Goal: Task Accomplishment & Management: Manage account settings

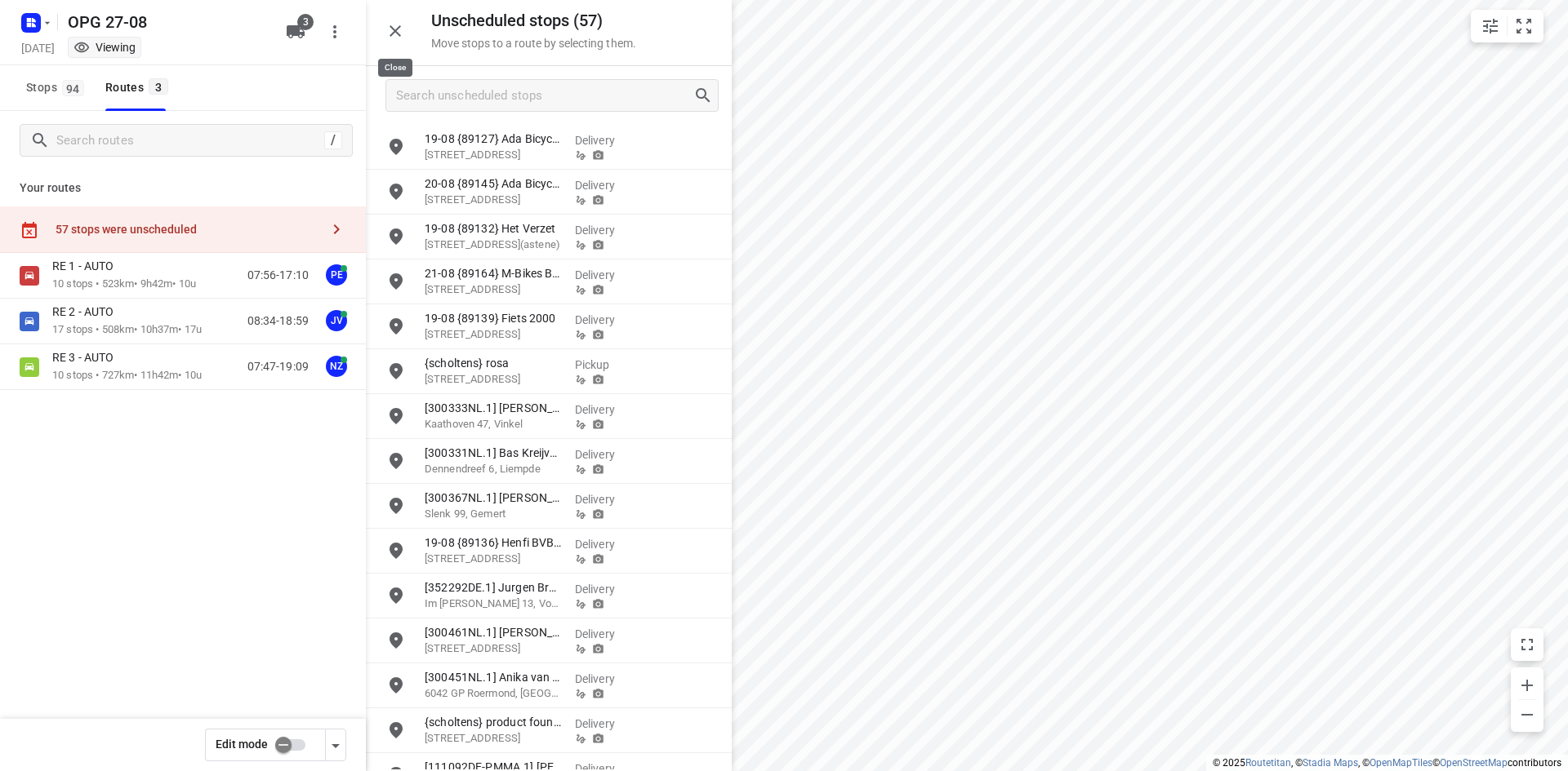
click at [411, 26] on div "Unscheduled stops ( 57 ) Move stops to a route by selecting them." at bounding box center [548, 33] width 366 height 66
click at [399, 31] on icon "button" at bounding box center [395, 31] width 20 height 20
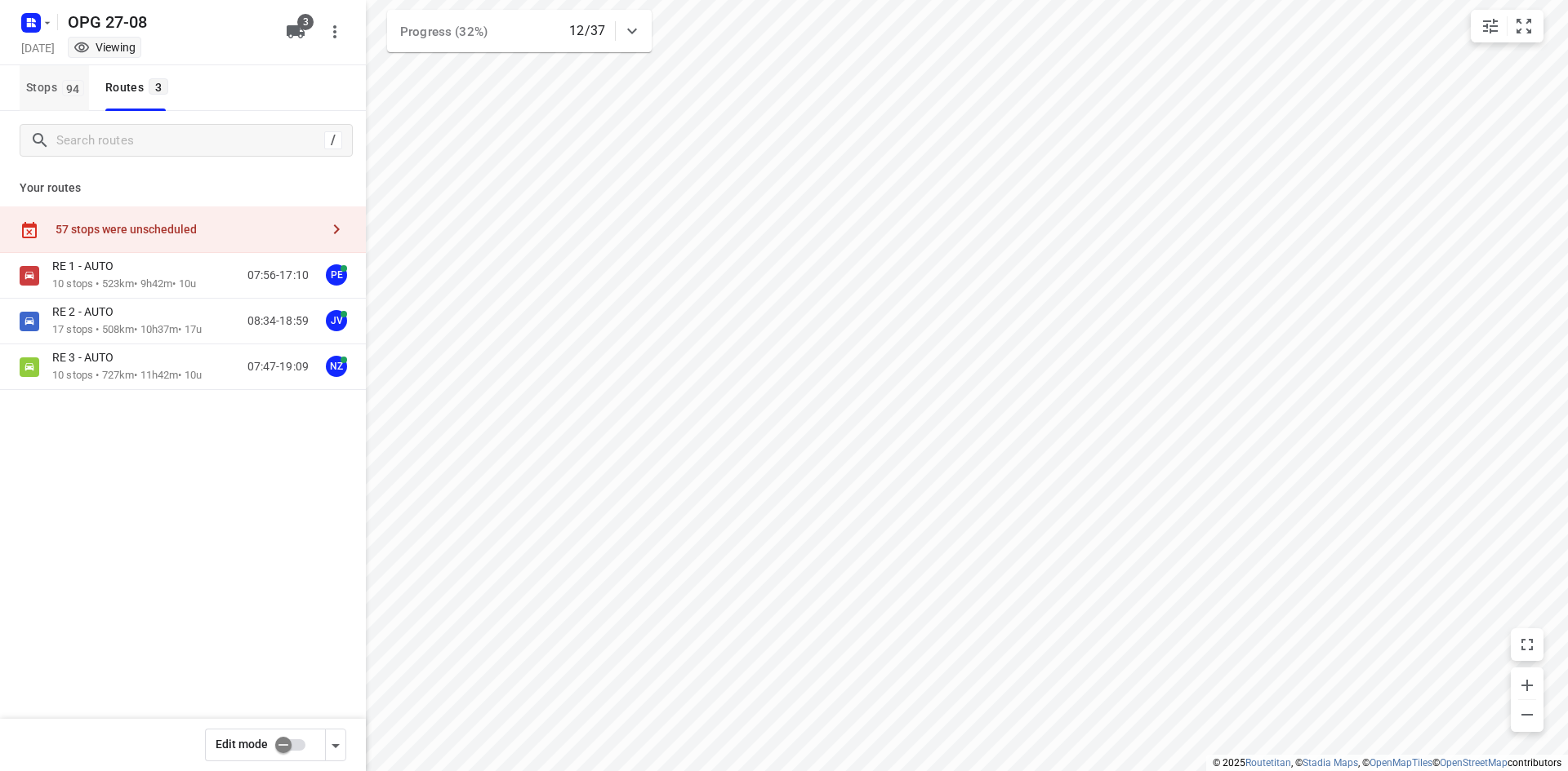
click at [39, 84] on span "Stops 94" at bounding box center [57, 88] width 63 height 21
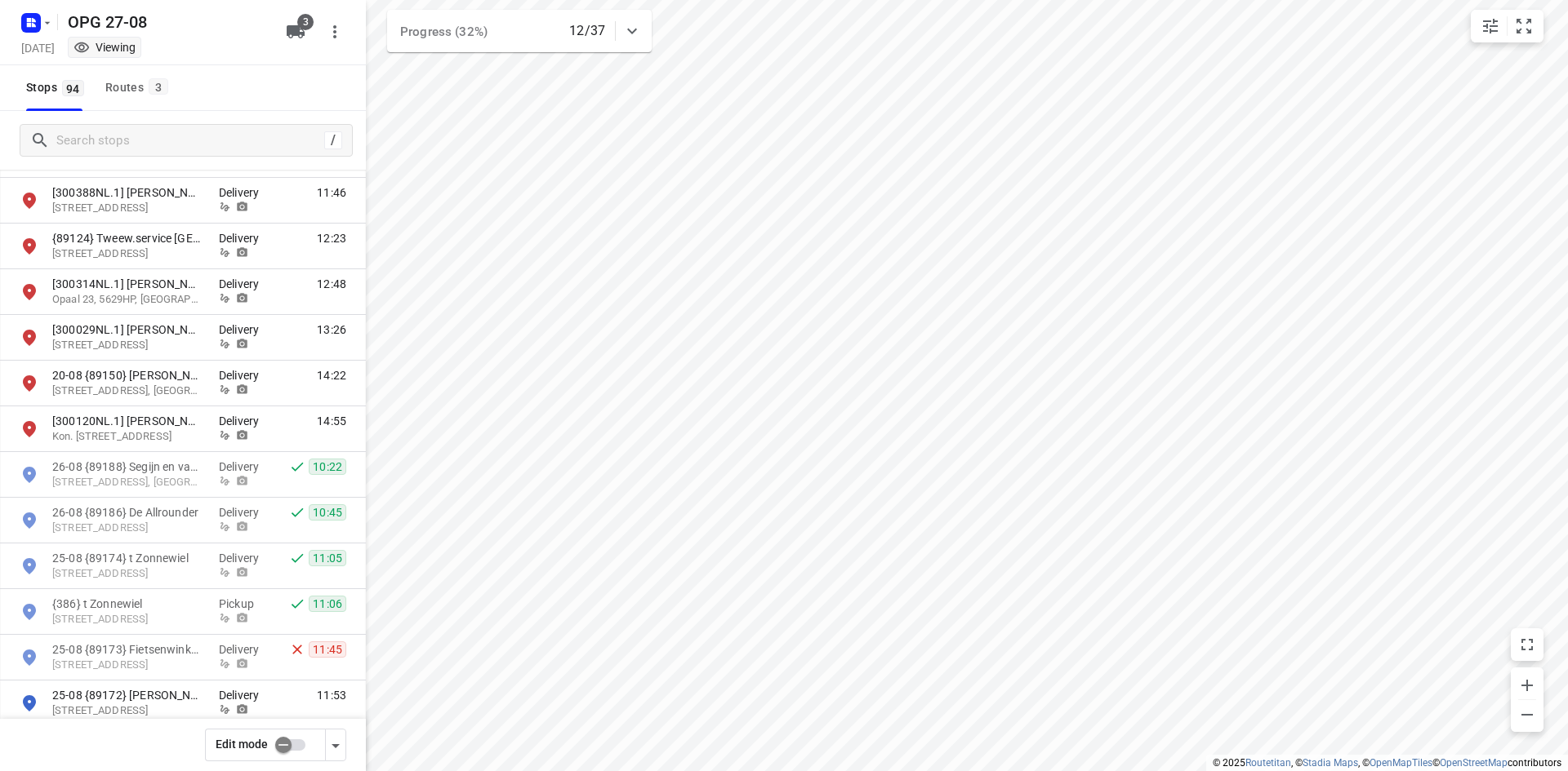
scroll to position [3020, 0]
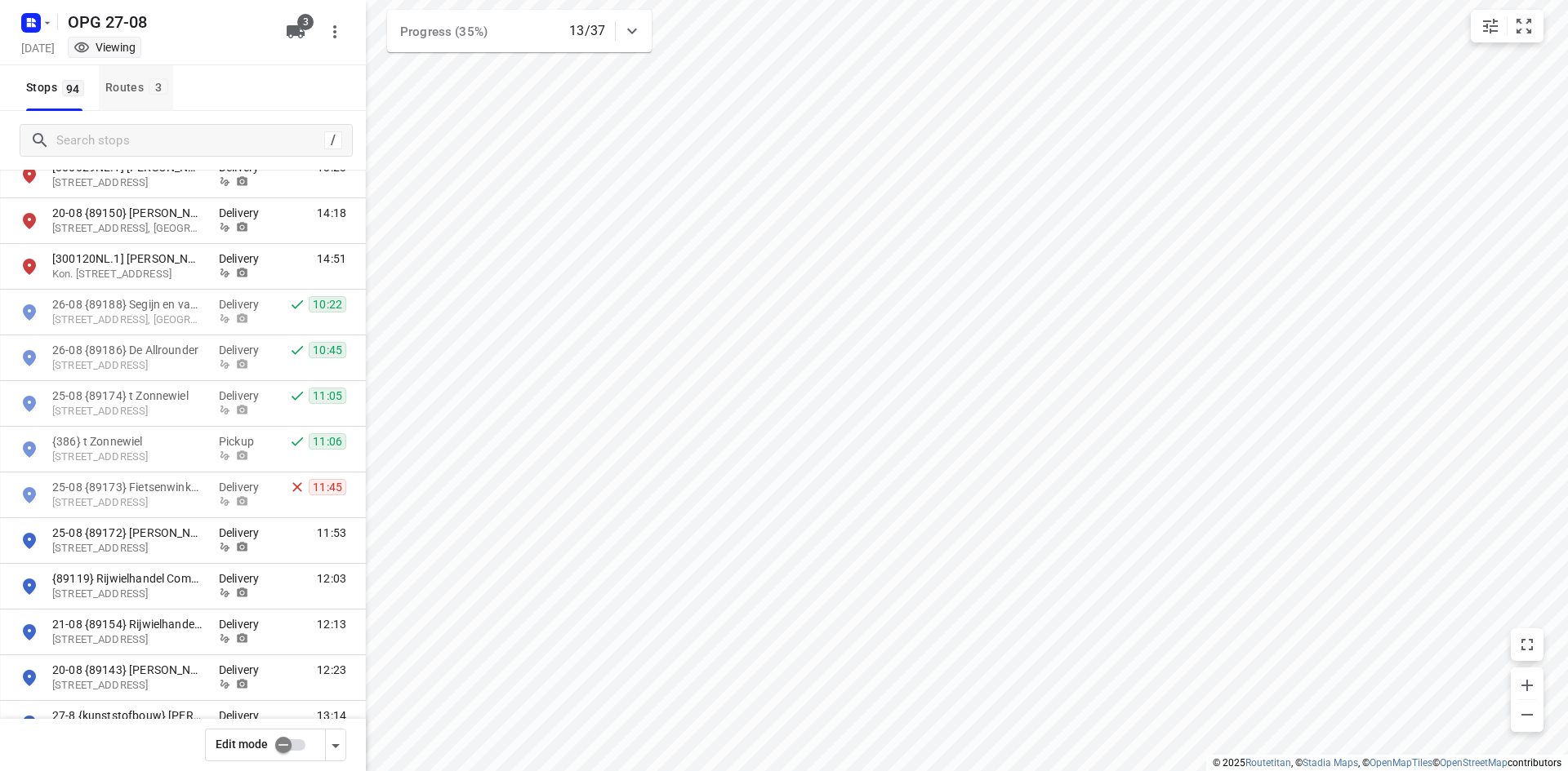
click at [143, 88] on div "Routes 3" at bounding box center [139, 88] width 68 height 21
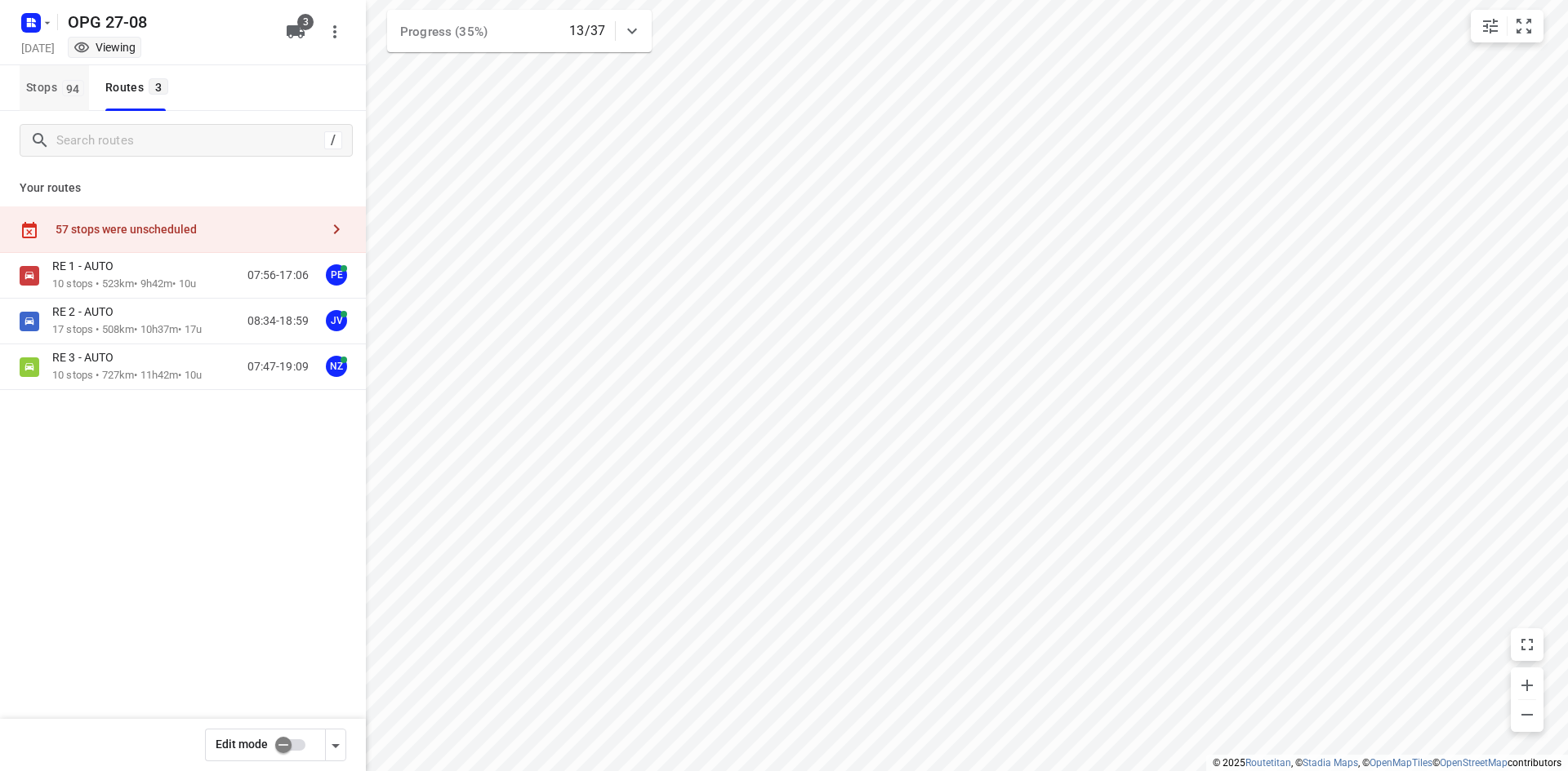
click at [78, 84] on span "94" at bounding box center [72, 88] width 22 height 16
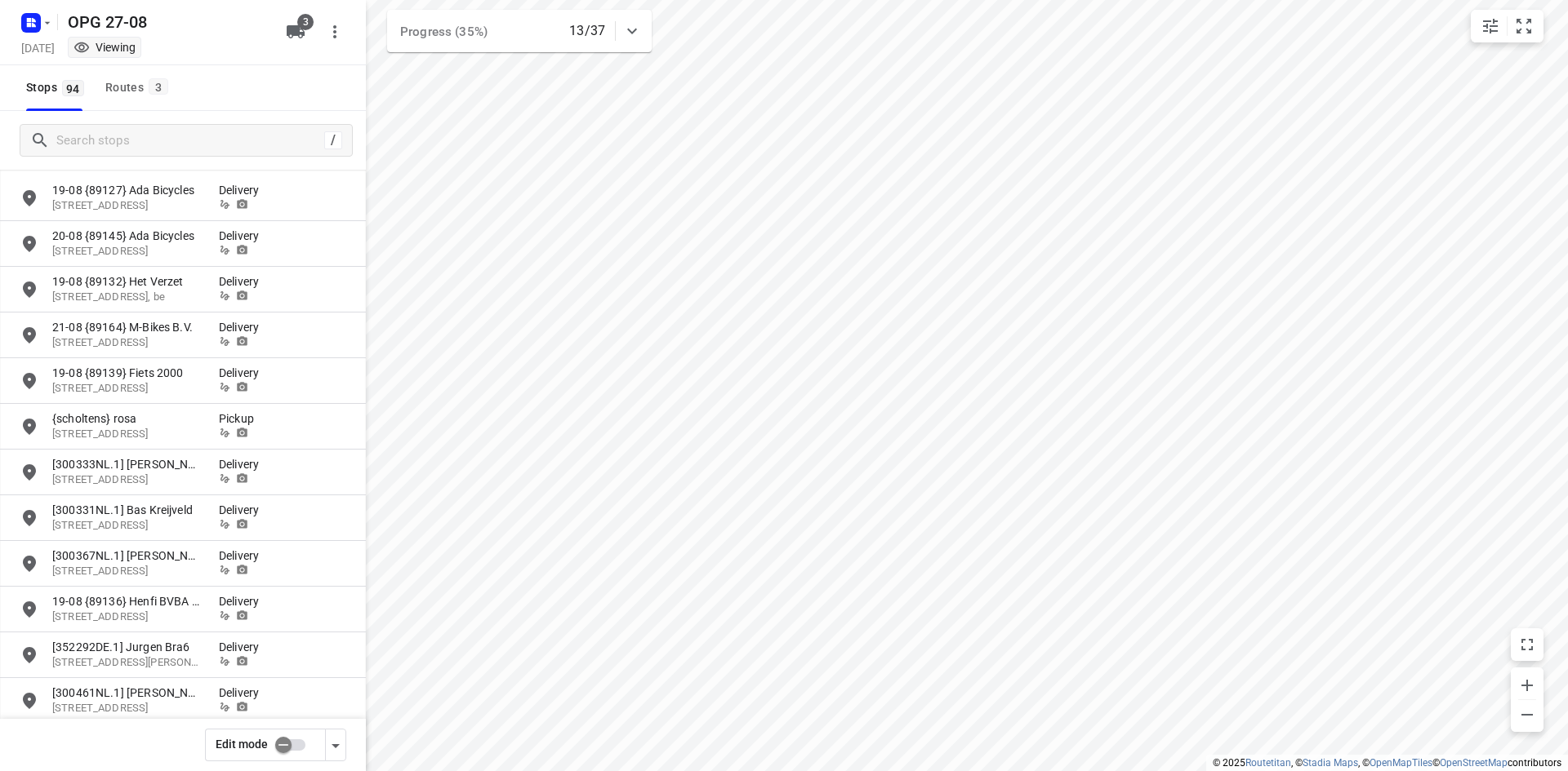
scroll to position [0, 0]
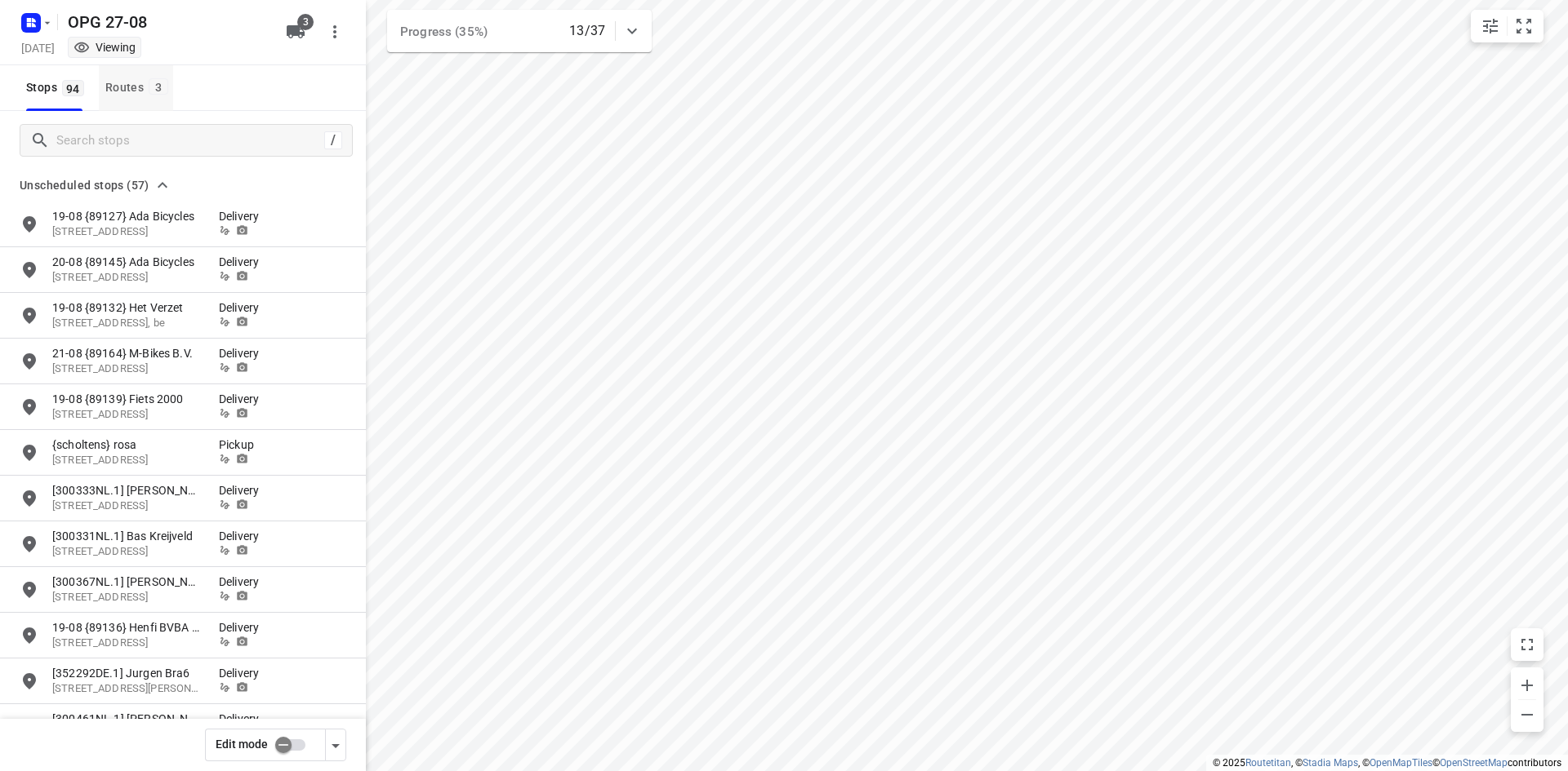
click at [151, 92] on span "3" at bounding box center [158, 87] width 20 height 16
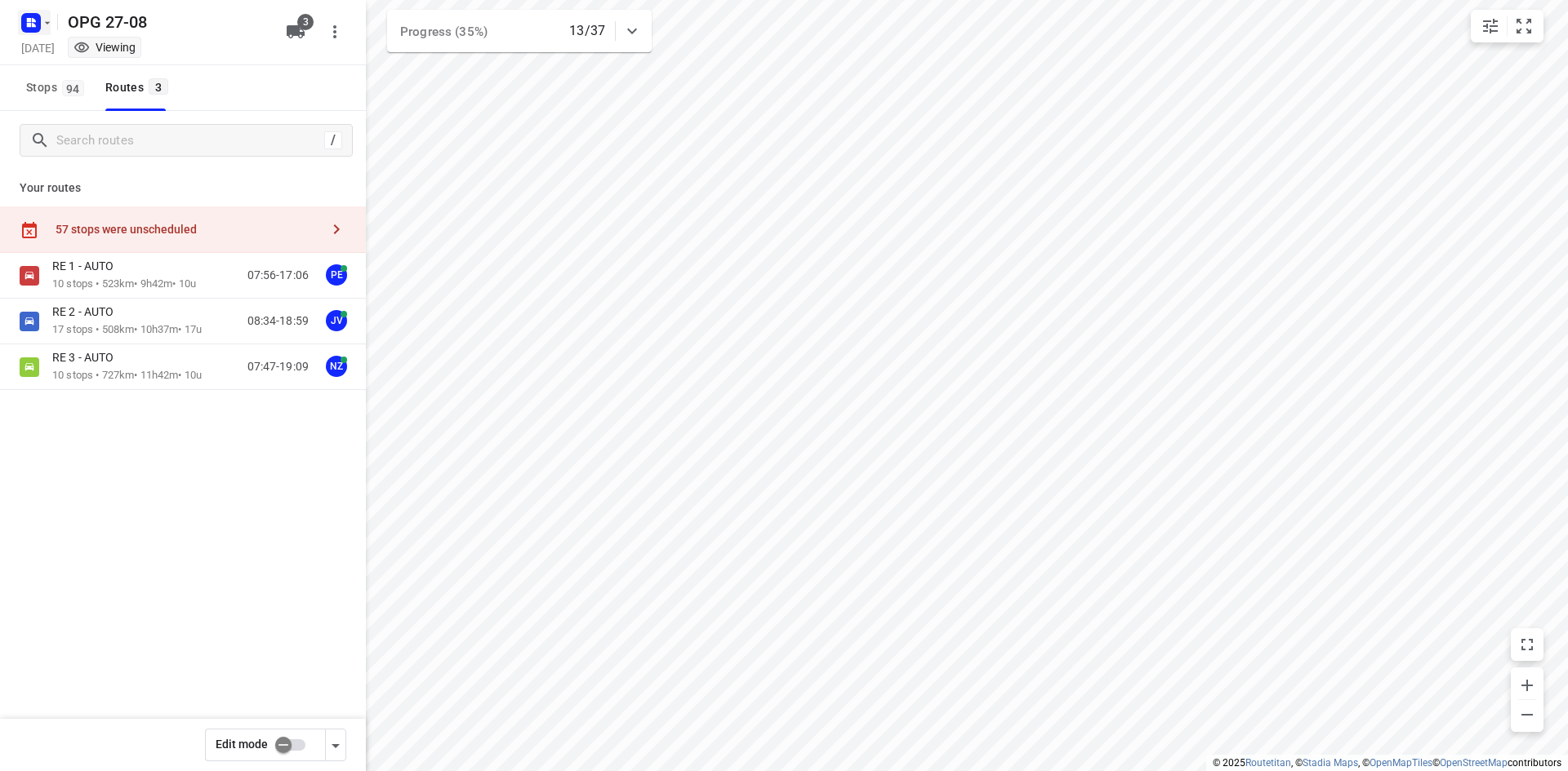
click at [30, 21] on icon "button" at bounding box center [29, 20] width 4 height 4
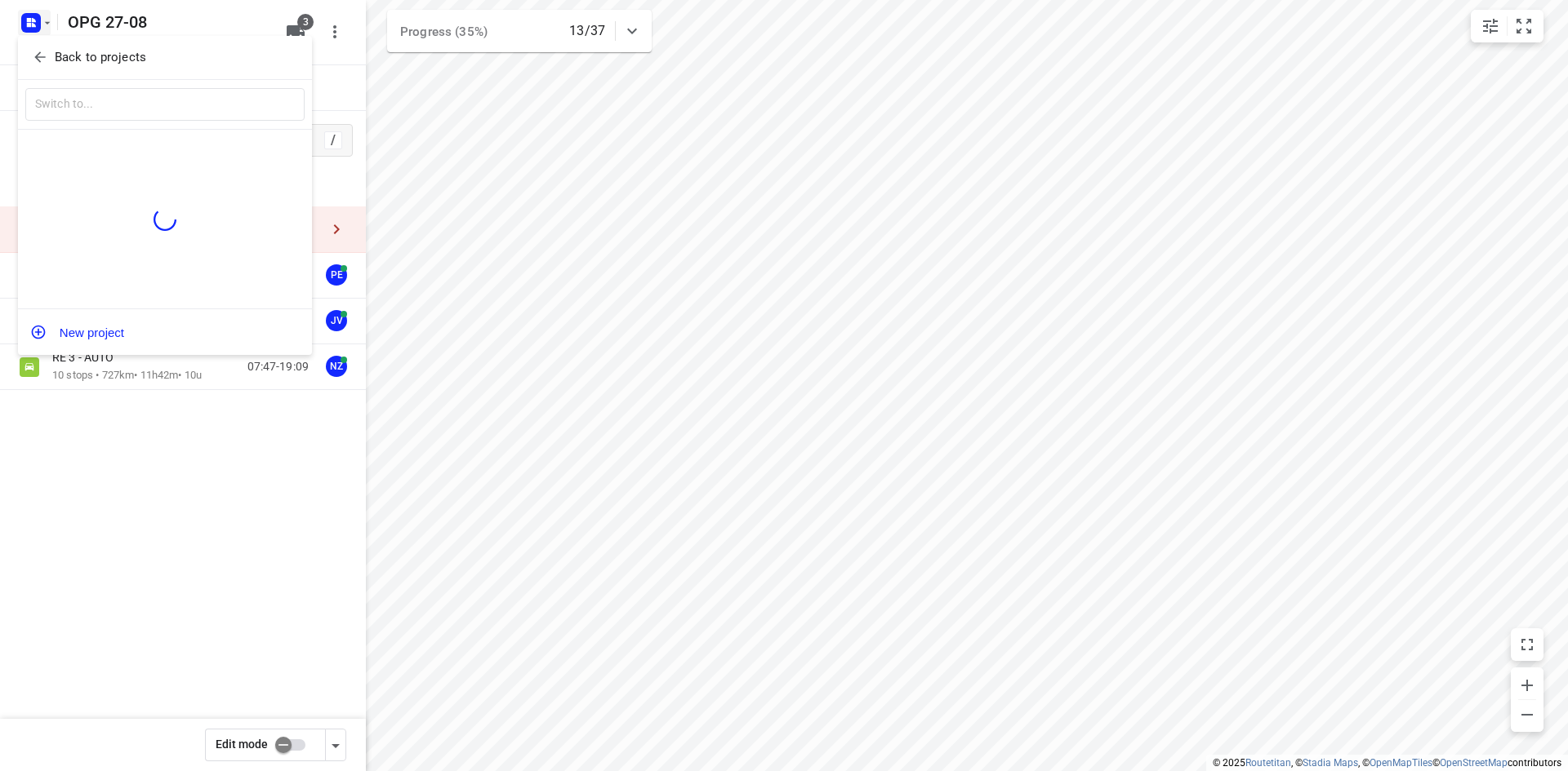
click at [55, 54] on p "Back to projects" at bounding box center [100, 57] width 91 height 19
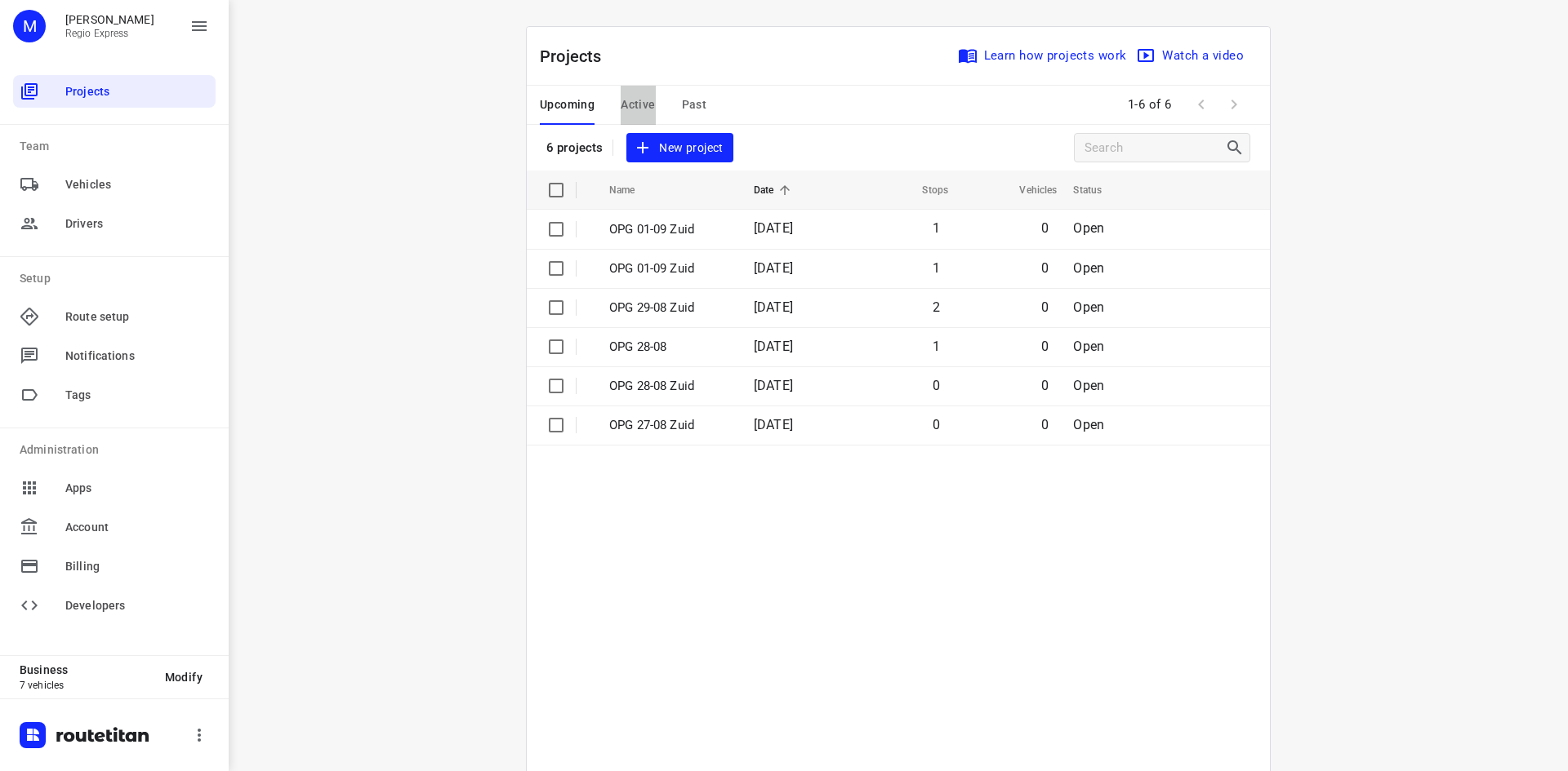
click at [645, 110] on span "Active" at bounding box center [637, 105] width 34 height 21
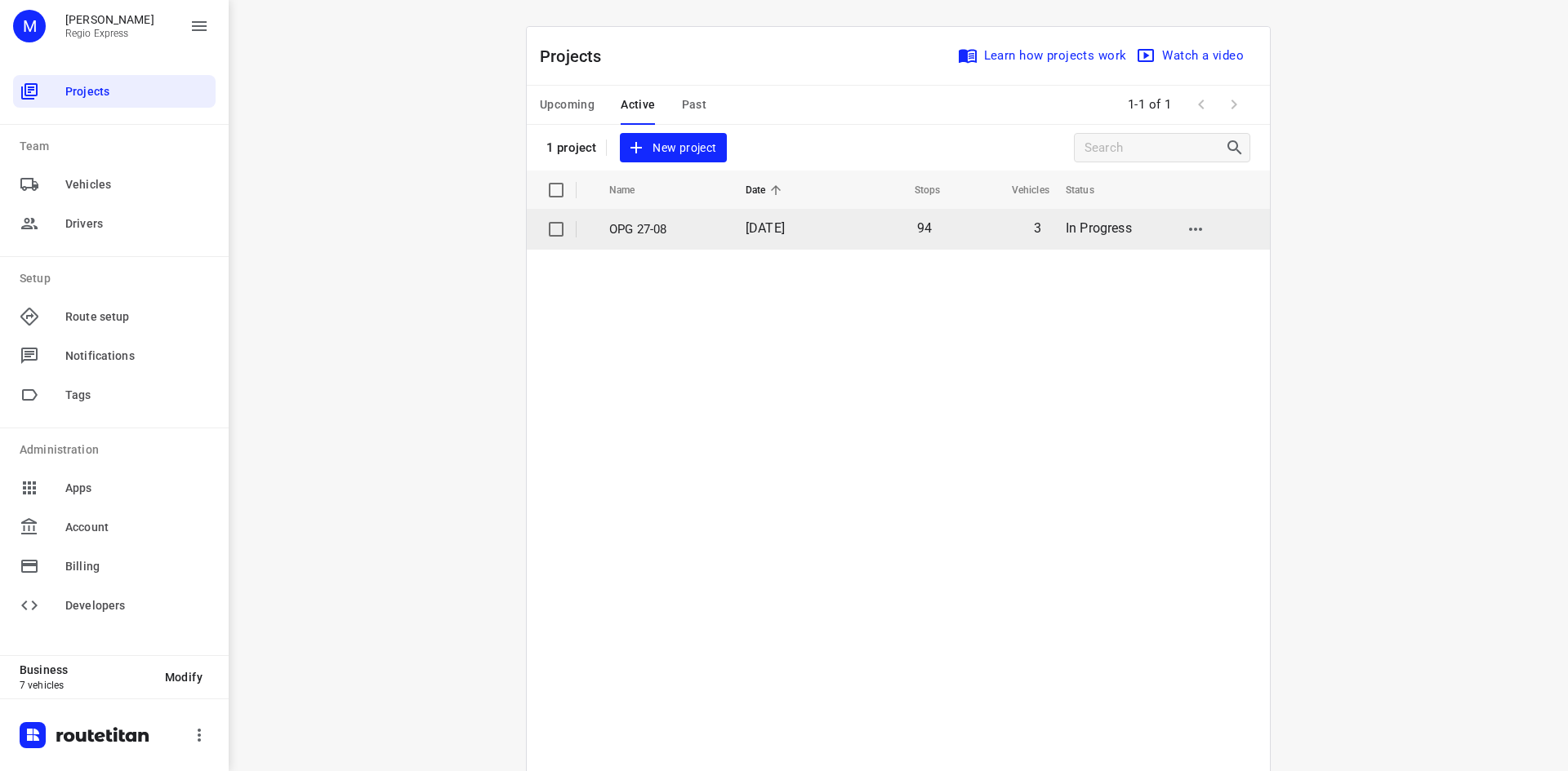
click at [620, 230] on p "OPG 27-08" at bounding box center [664, 230] width 112 height 19
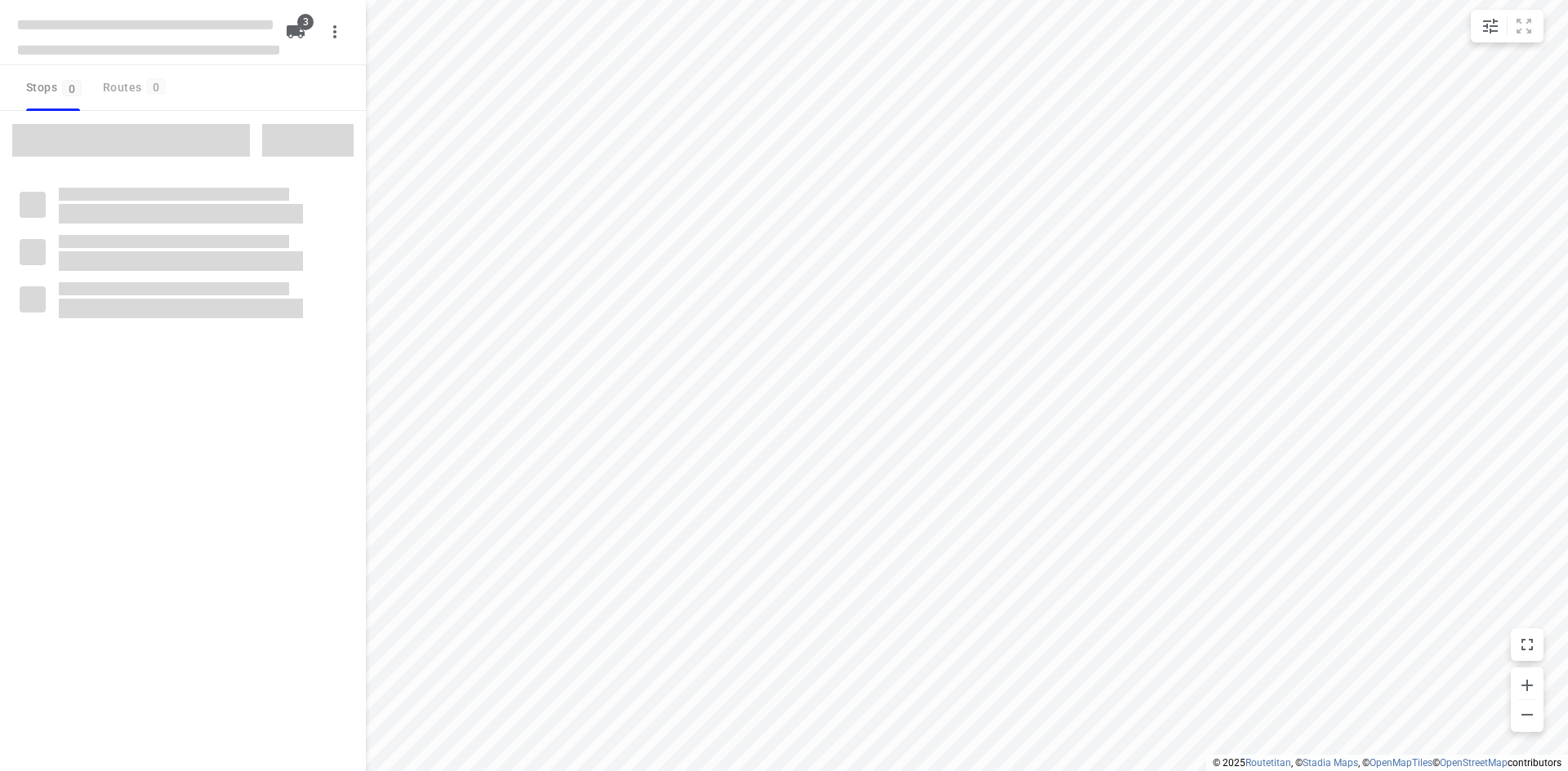
type input "distance"
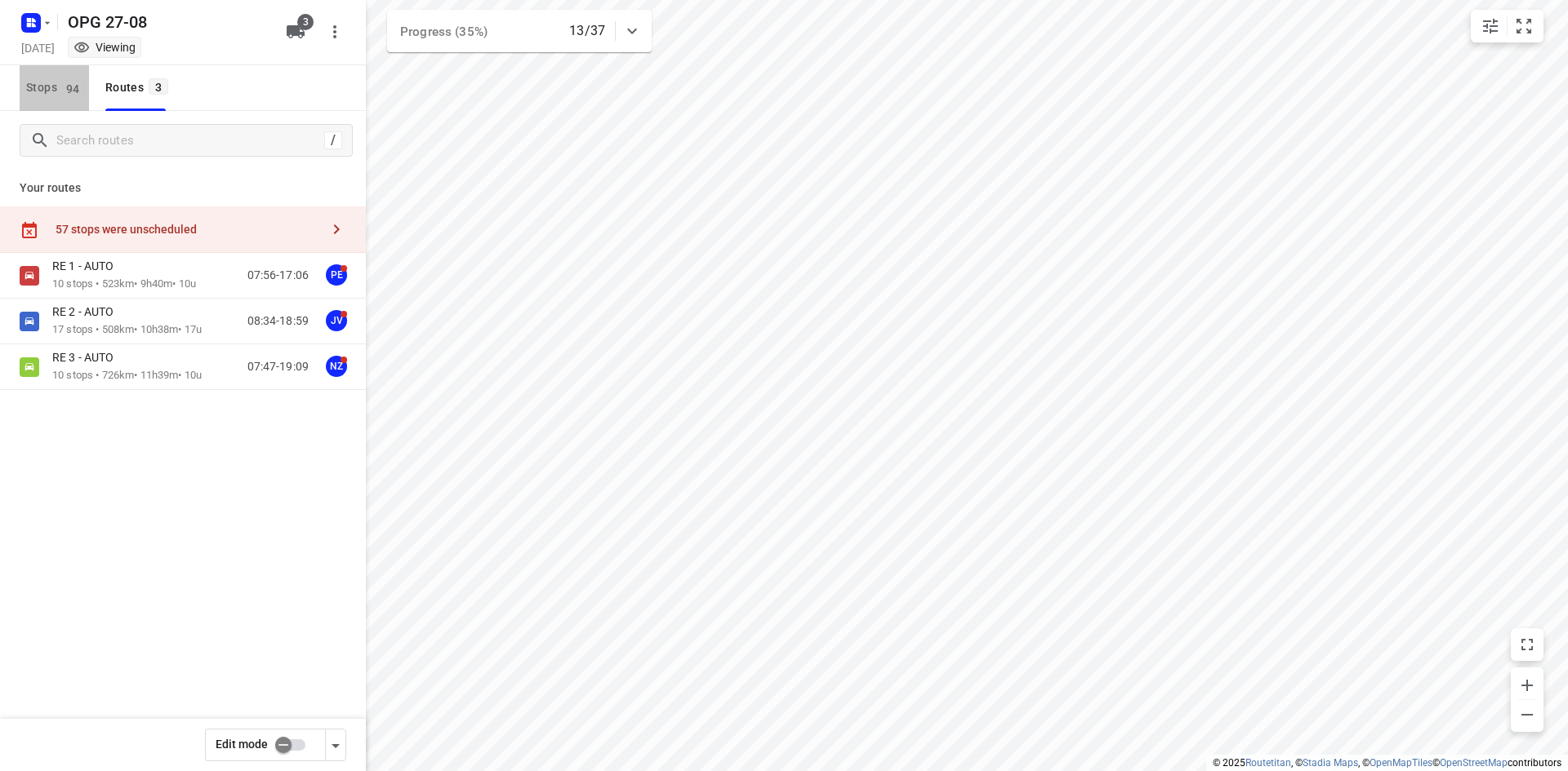
click at [52, 88] on span "Stops 94" at bounding box center [57, 88] width 63 height 21
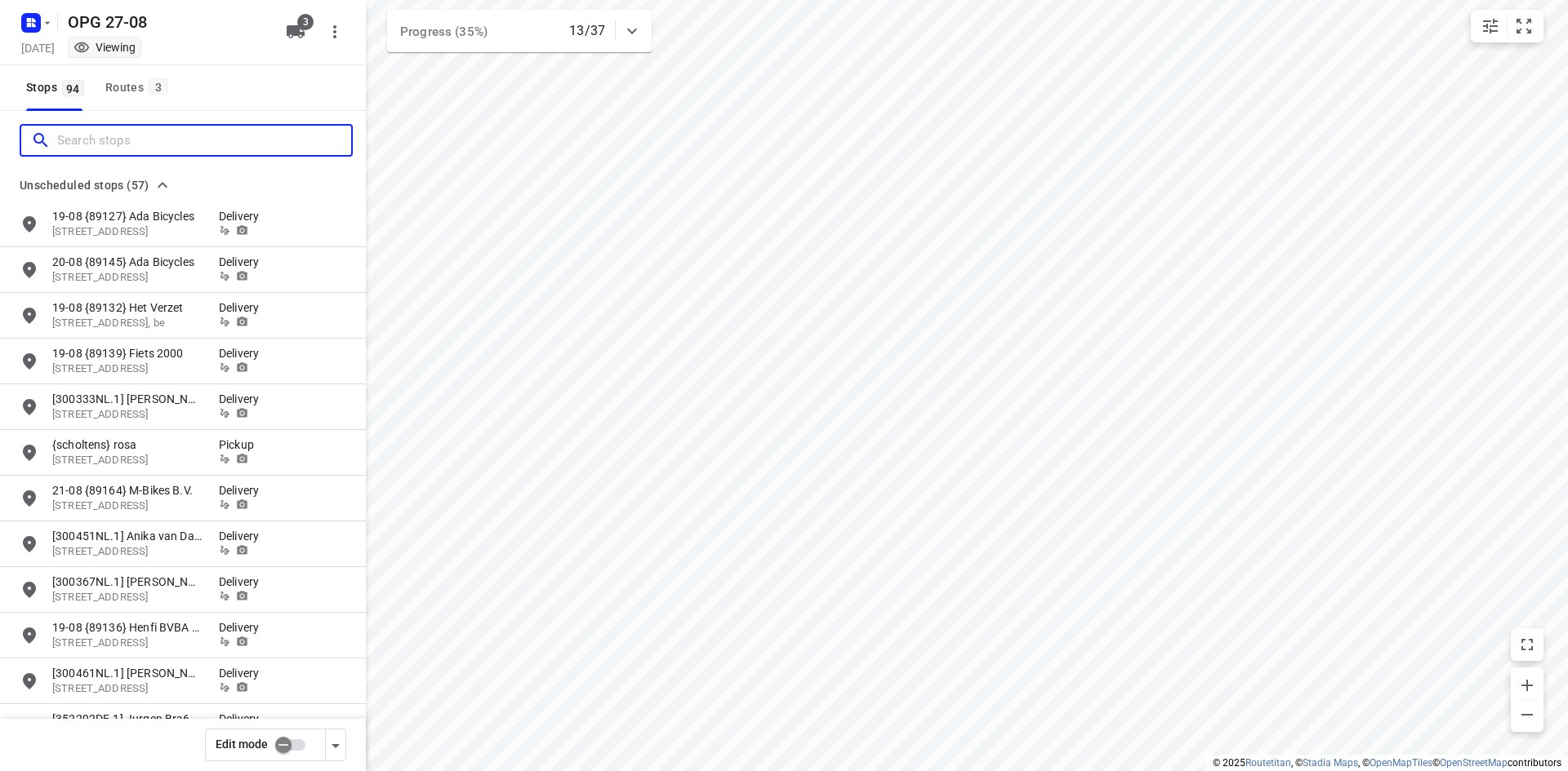
click at [65, 138] on input "Search stops" at bounding box center [204, 140] width 294 height 25
click at [304, 750] on input "checkbox" at bounding box center [283, 745] width 93 height 31
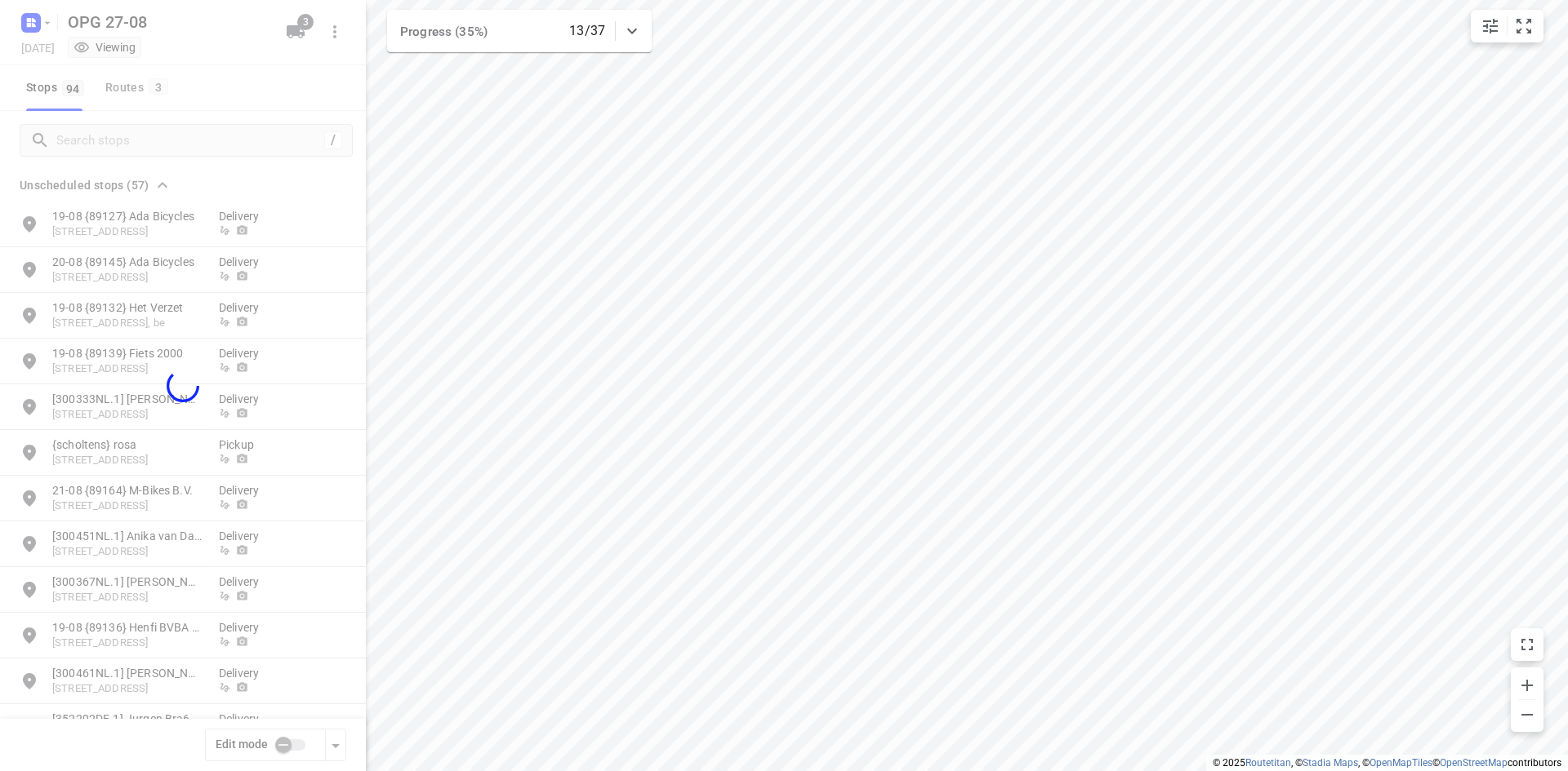
checkbox input "true"
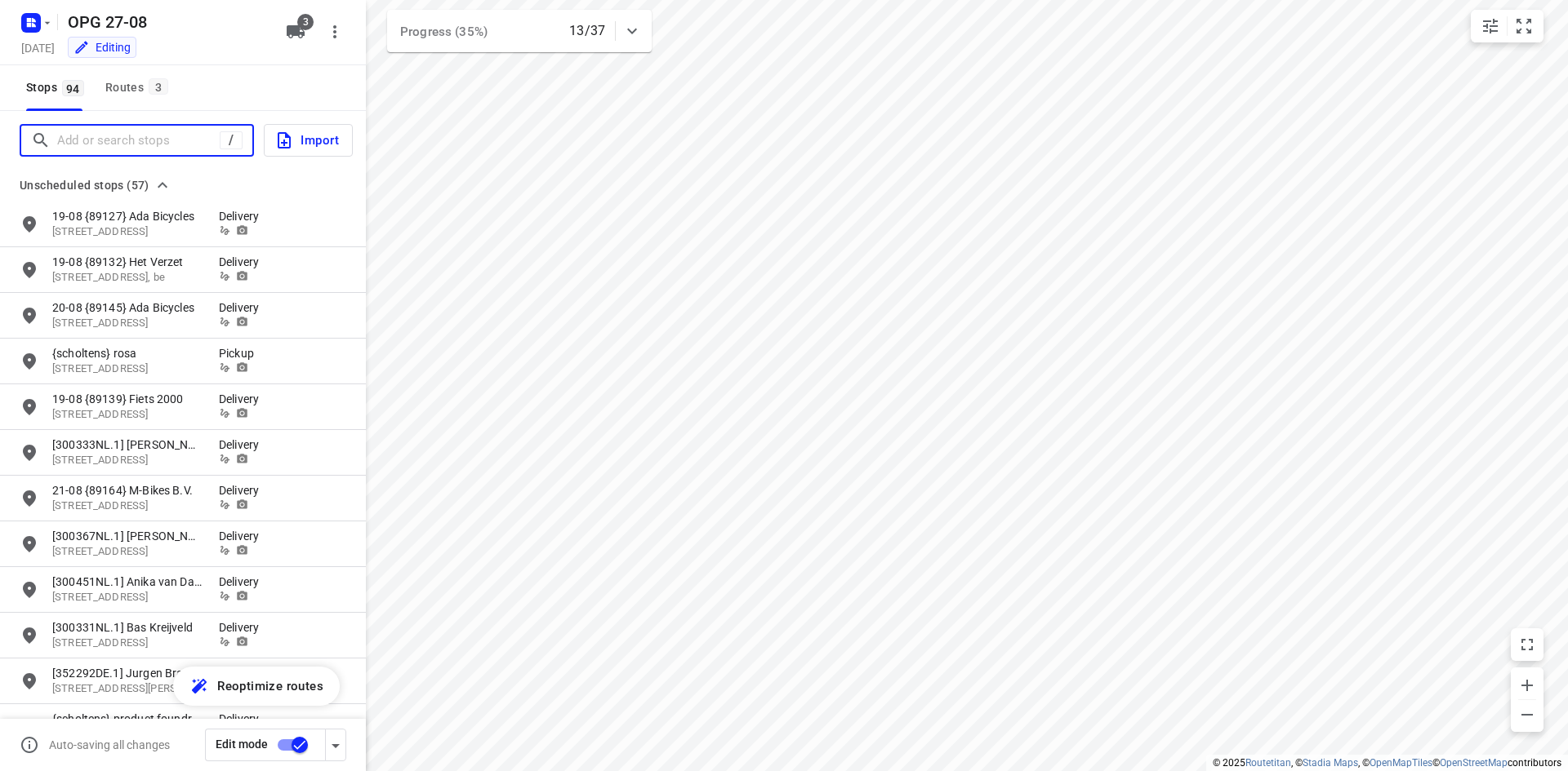
click at [158, 130] on input "Add or search stops" at bounding box center [139, 140] width 163 height 25
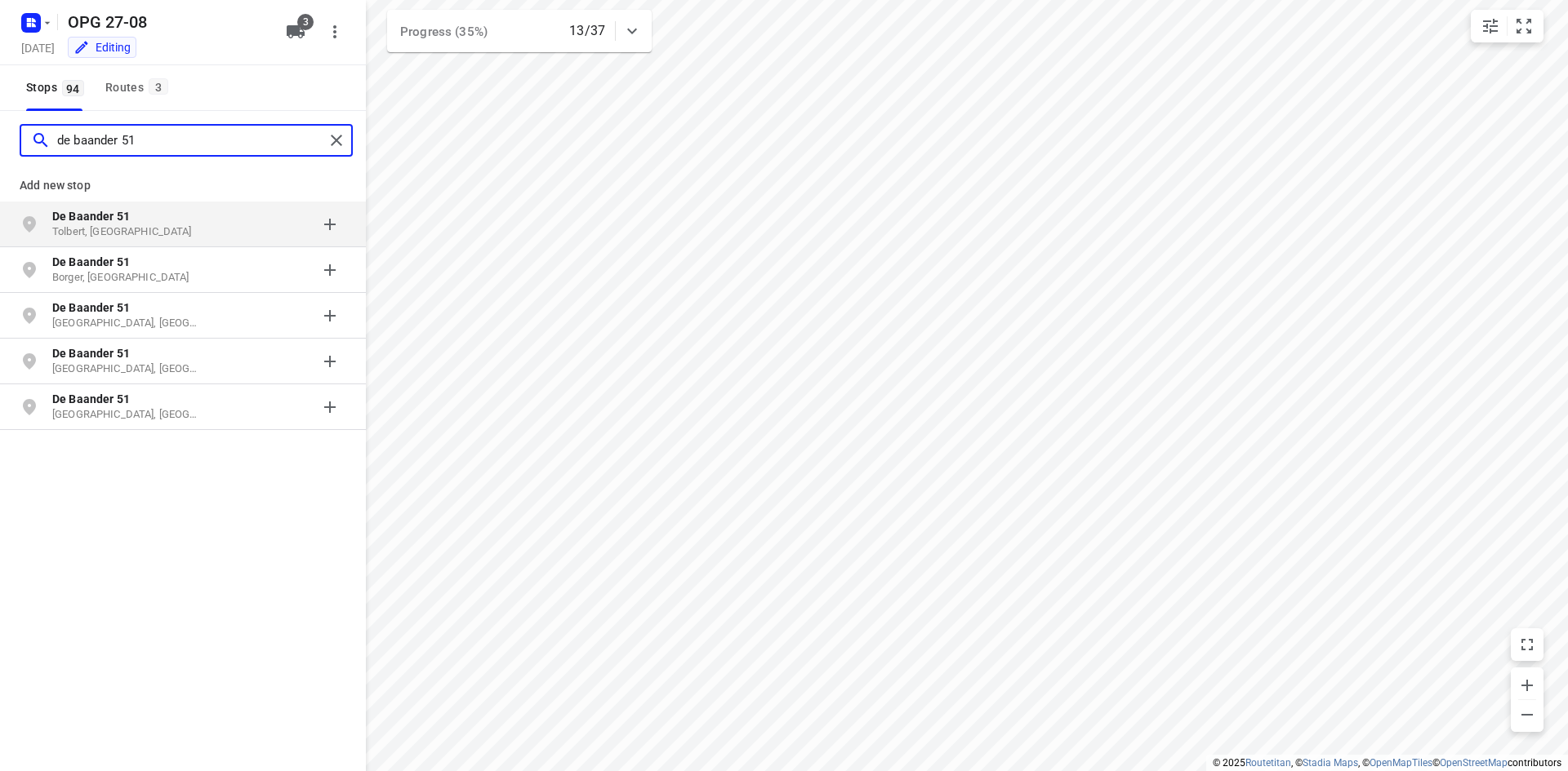
type input "de baander 51"
click at [79, 214] on b "De Baander 51" at bounding box center [90, 216] width 78 height 13
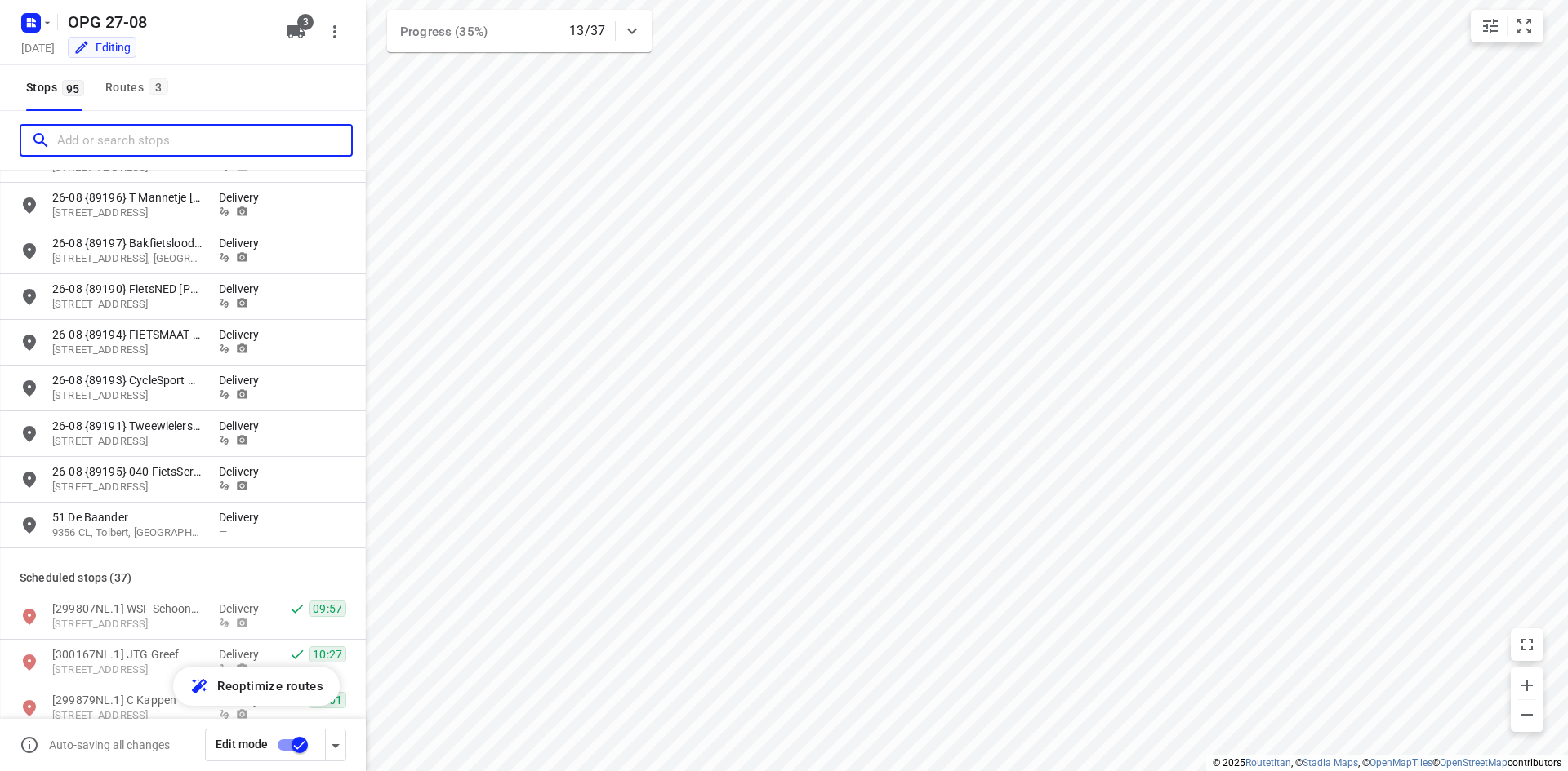
scroll to position [2367, 0]
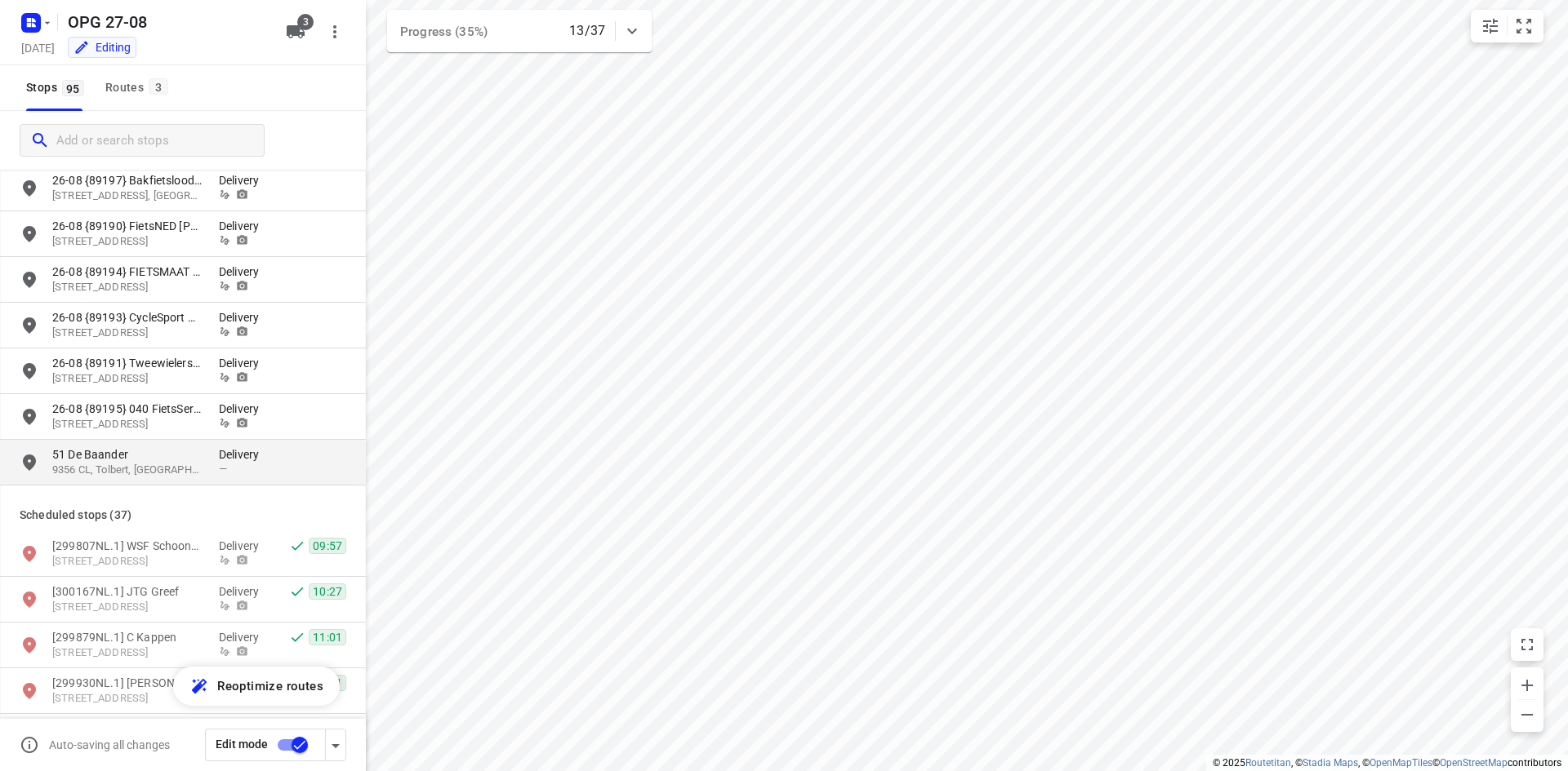
click at [222, 461] on p "Delivery" at bounding box center [243, 455] width 49 height 16
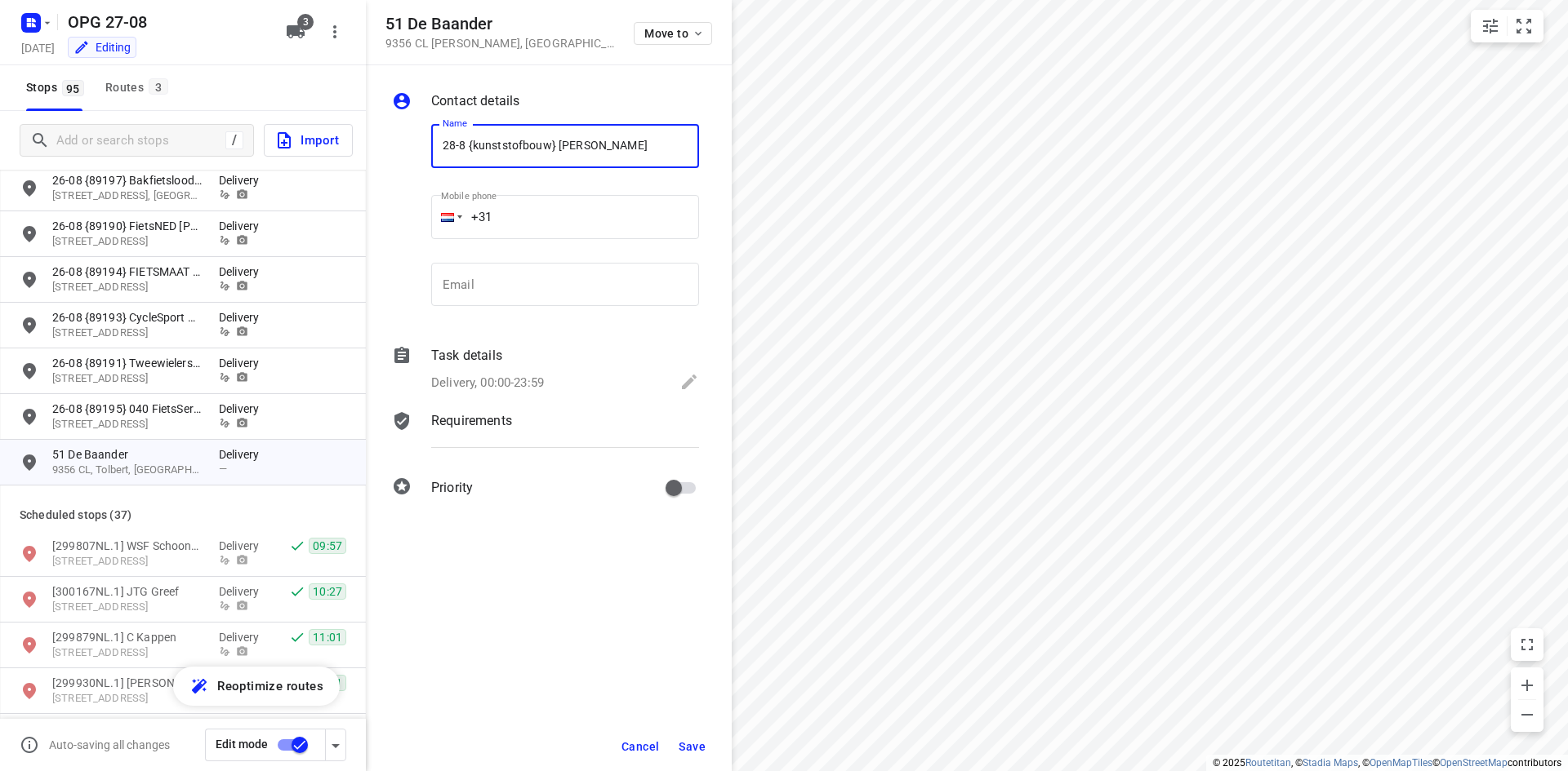
type input "28-8 {kunststofbouw} [PERSON_NAME]"
click at [519, 302] on input "email" at bounding box center [565, 284] width 268 height 44
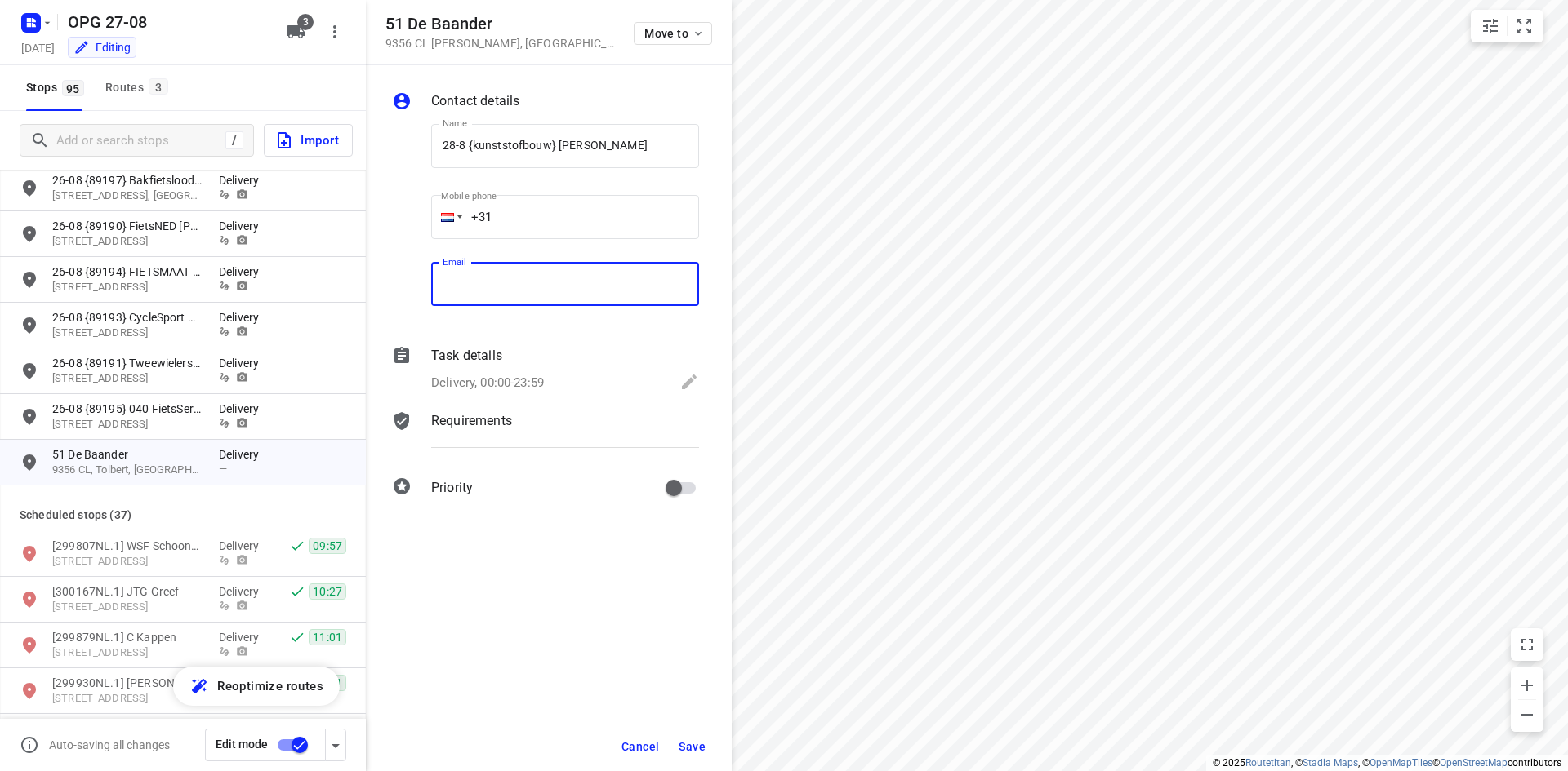
paste input "[EMAIL_ADDRESS][DOMAIN_NAME]"
type input "[EMAIL_ADDRESS][DOMAIN_NAME]"
click at [605, 214] on input "+31" at bounding box center [565, 216] width 268 height 44
type input "[PHONE_NUMBER]"
click at [526, 386] on p "Delivery, 00:00-23:59" at bounding box center [487, 382] width 113 height 19
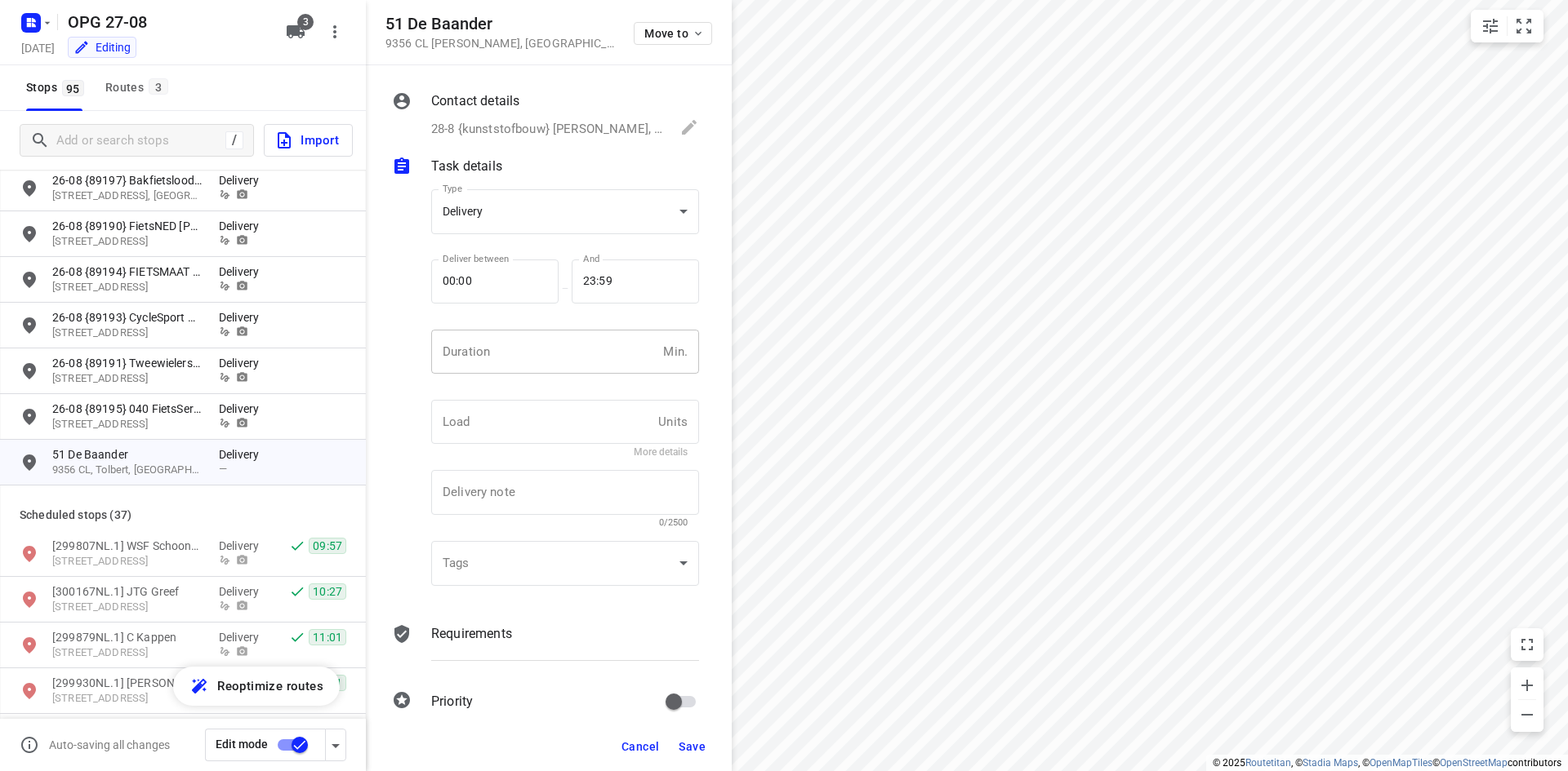
drag, startPoint x: 524, startPoint y: 365, endPoint x: 552, endPoint y: 362, distance: 28.2
click at [529, 365] on input "number" at bounding box center [544, 351] width 225 height 44
type input "10"
type input "1"
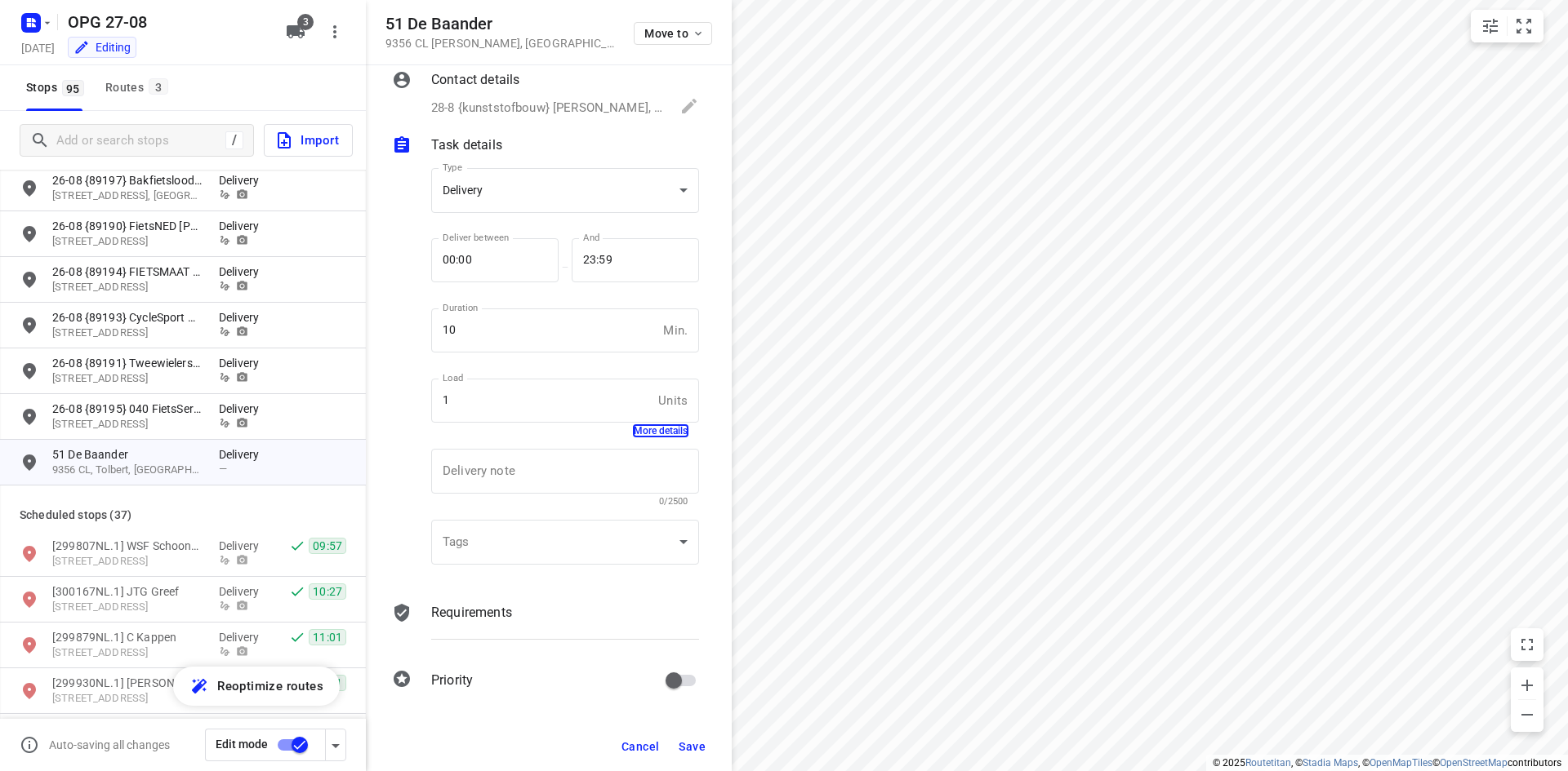
click at [448, 608] on p "Requirements" at bounding box center [471, 613] width 80 height 20
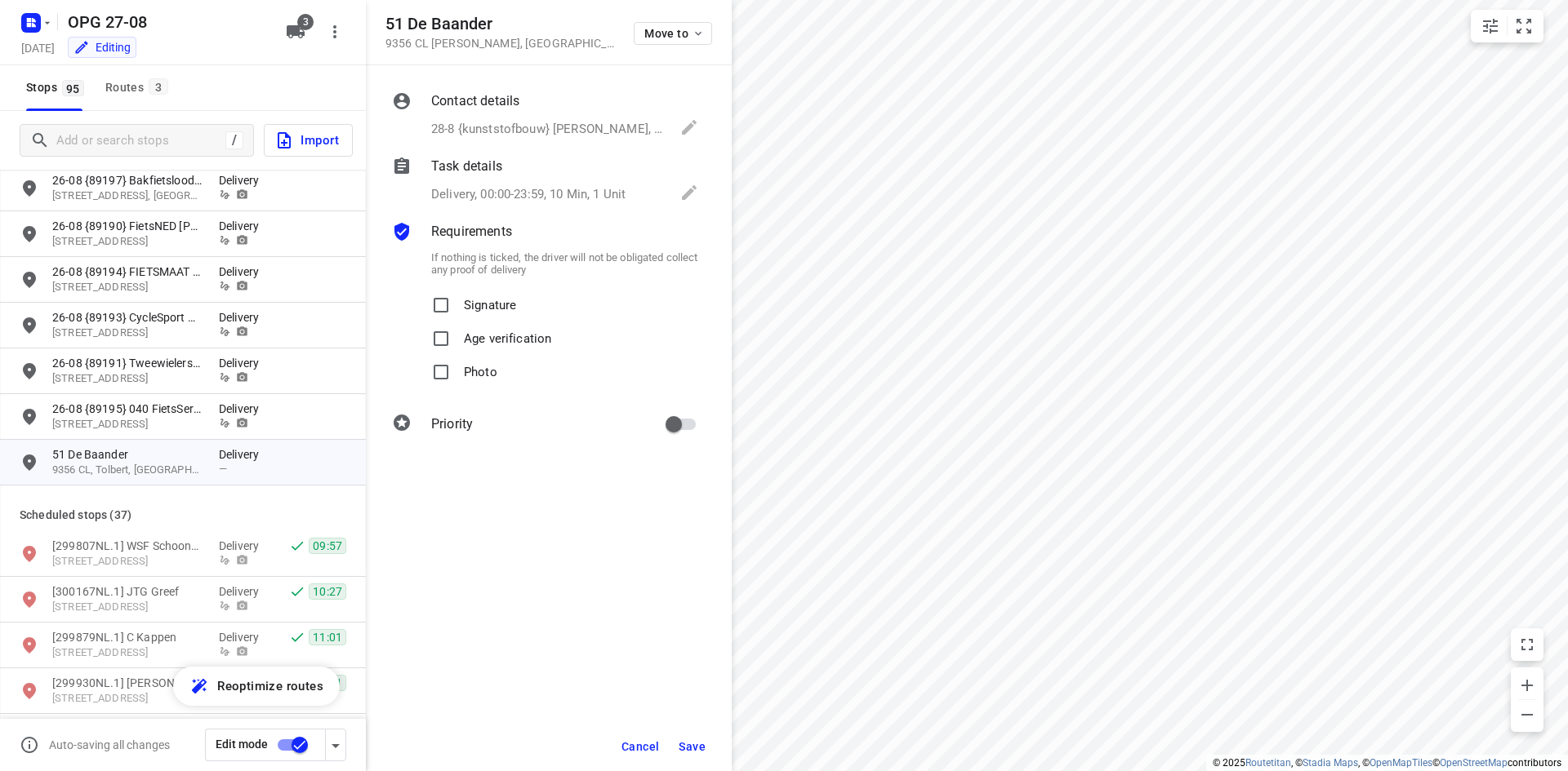
scroll to position [0, 0]
drag, startPoint x: 485, startPoint y: 300, endPoint x: 478, endPoint y: 350, distance: 50.5
click at [485, 304] on p "Signature" at bounding box center [490, 300] width 52 height 23
click at [458, 304] on input "Signature" at bounding box center [441, 305] width 33 height 33
checkbox input "true"
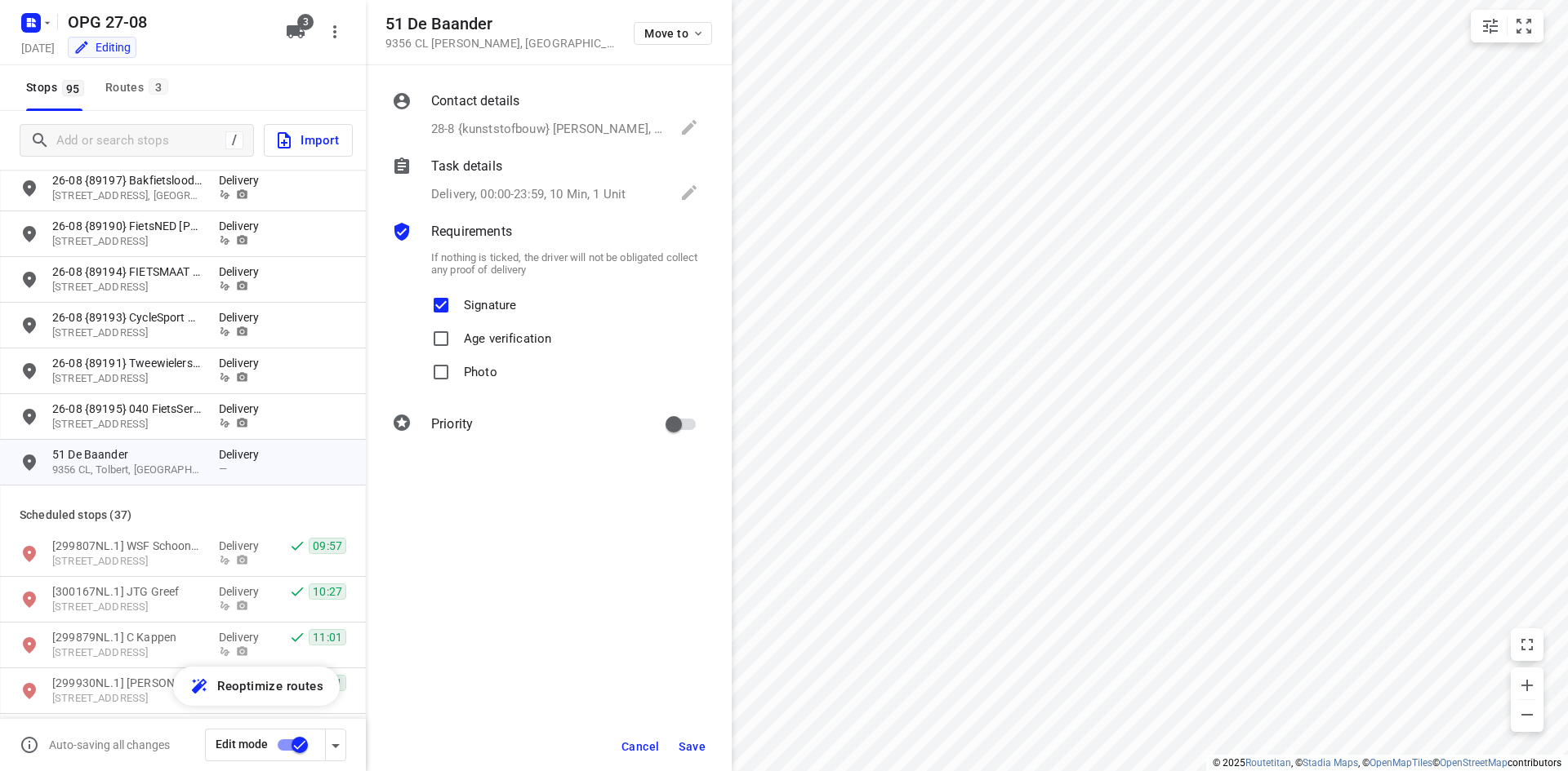
click at [476, 353] on span "Age verification" at bounding box center [508, 339] width 88 height 33
click at [458, 353] on input "Age verification" at bounding box center [441, 339] width 33 height 33
click at [445, 343] on input "Age verification" at bounding box center [441, 339] width 33 height 33
checkbox input "false"
click at [446, 373] on input "Photo" at bounding box center [441, 372] width 33 height 33
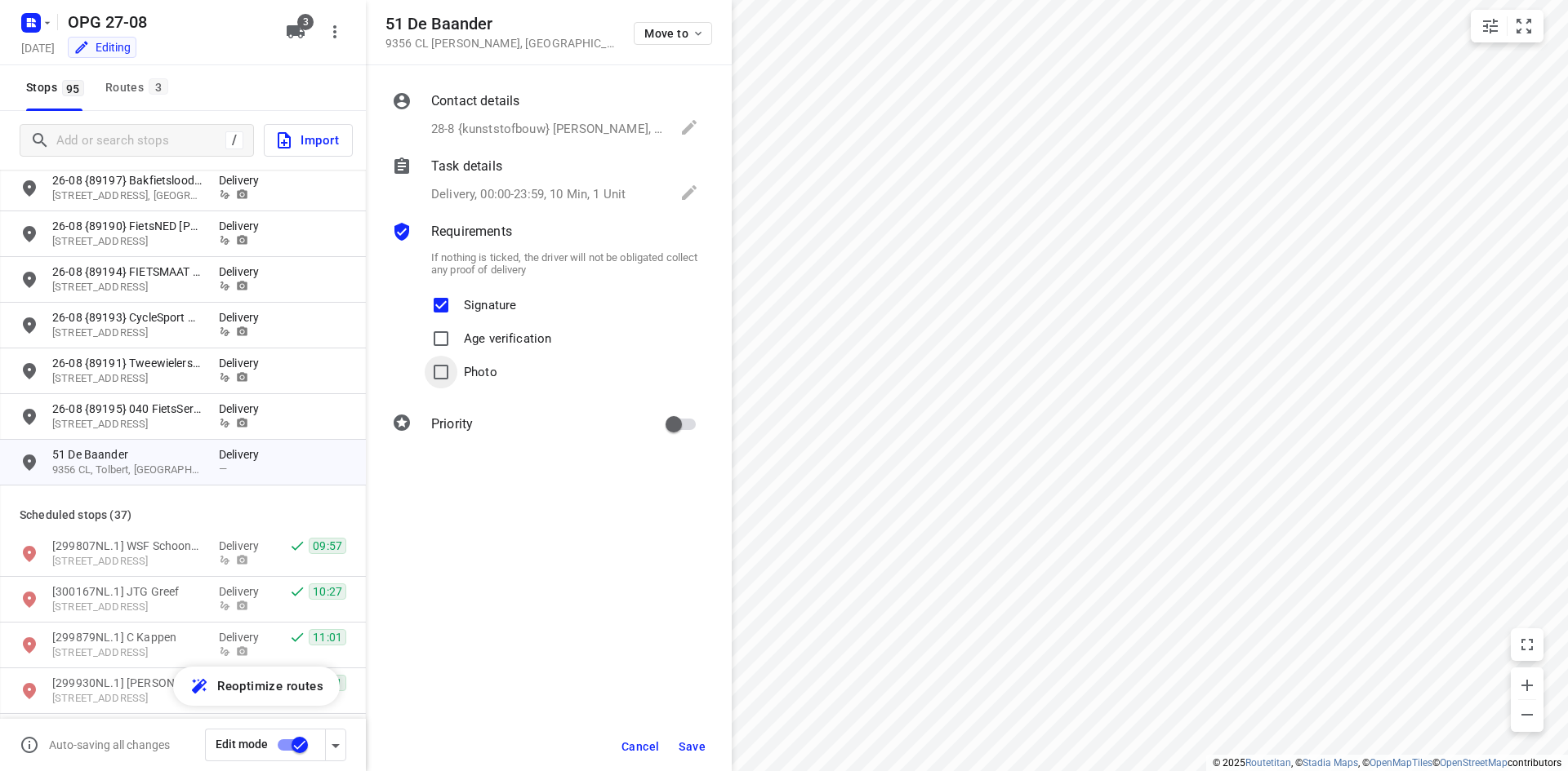
checkbox input "true"
click at [675, 422] on input "primary checkbox" at bounding box center [674, 424] width 93 height 31
checkbox input "true"
click at [704, 742] on span "Save" at bounding box center [692, 747] width 27 height 13
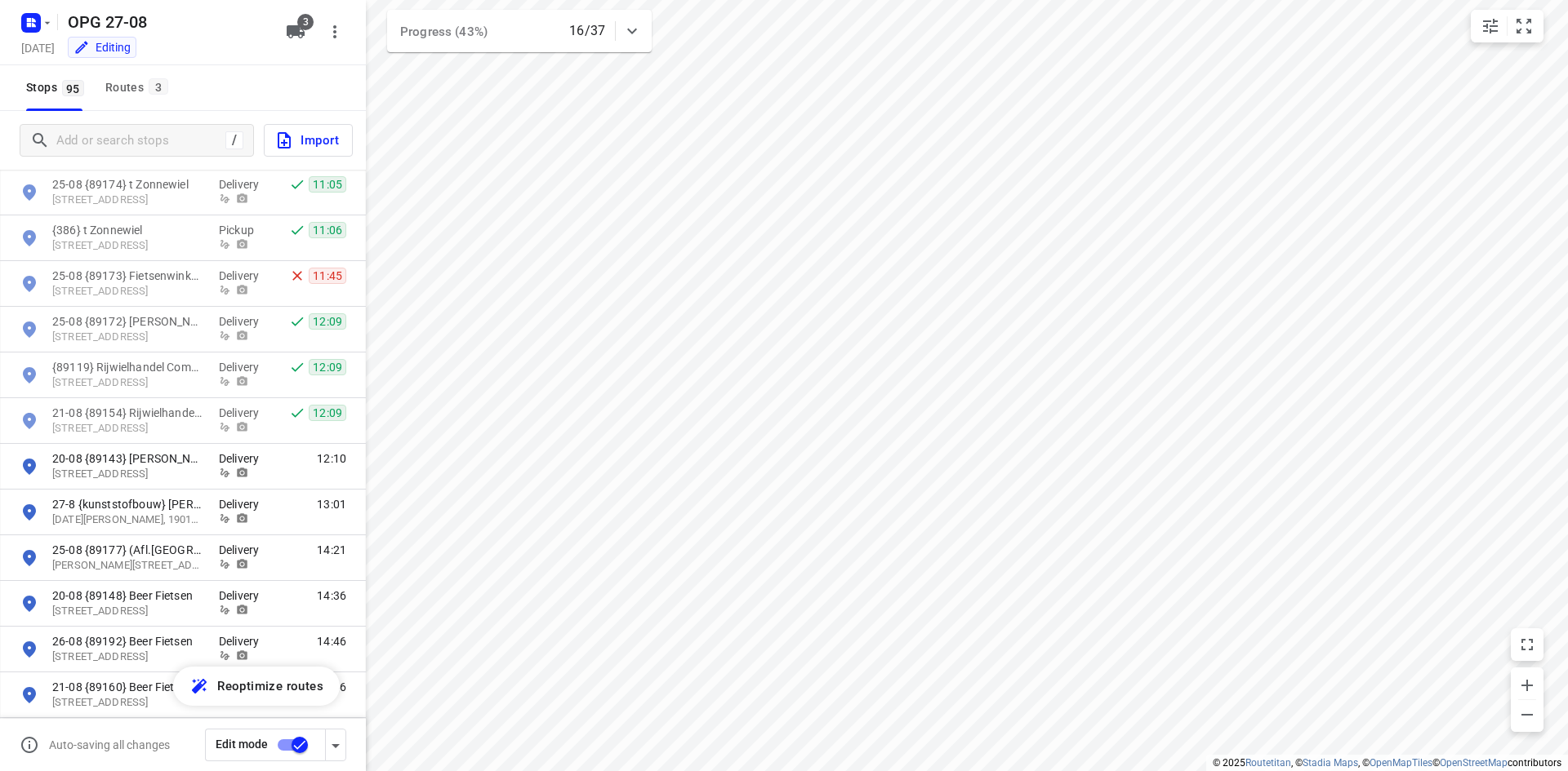
scroll to position [3264, 0]
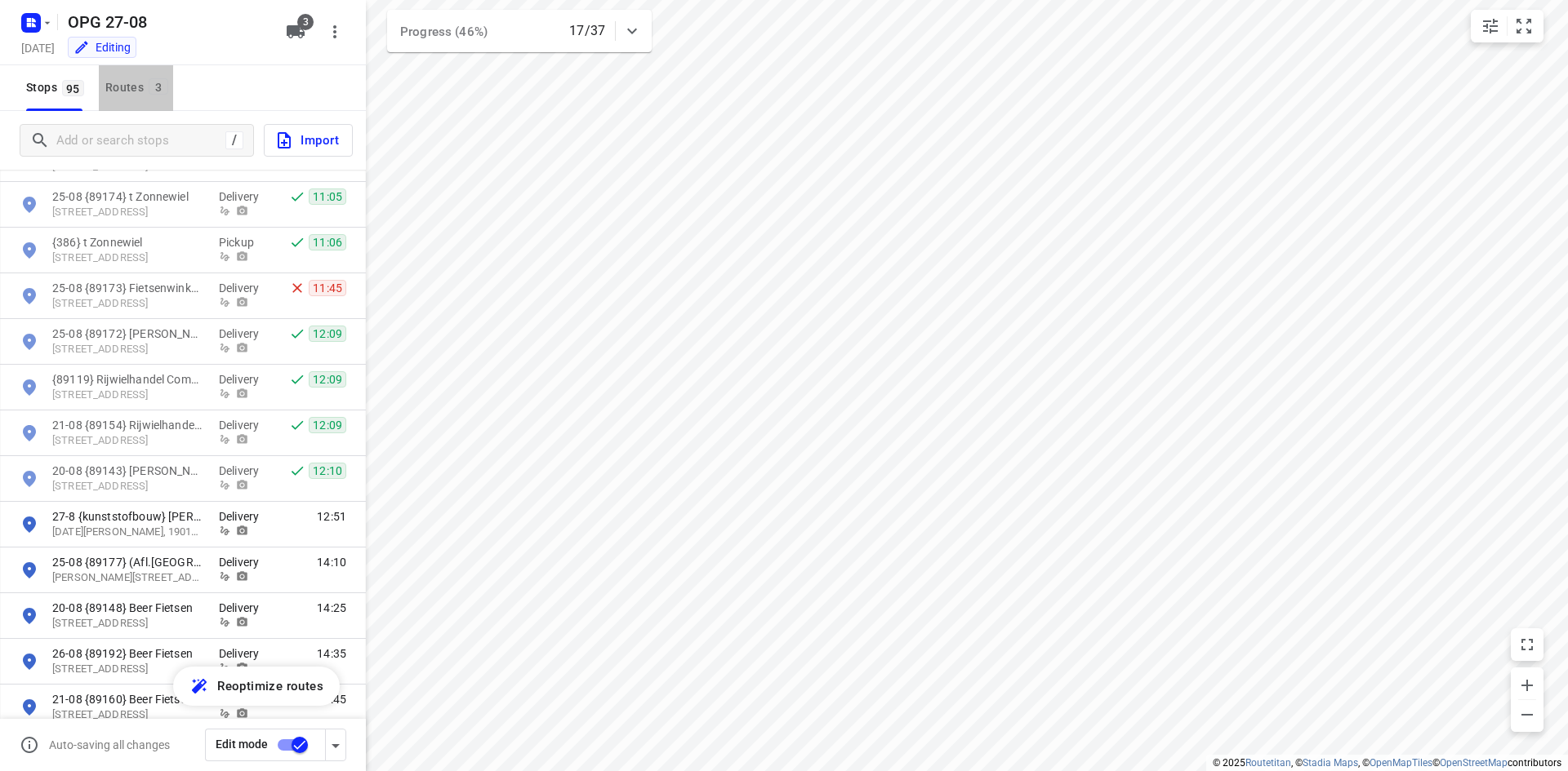
click at [112, 92] on div "Routes 3" at bounding box center [139, 88] width 68 height 21
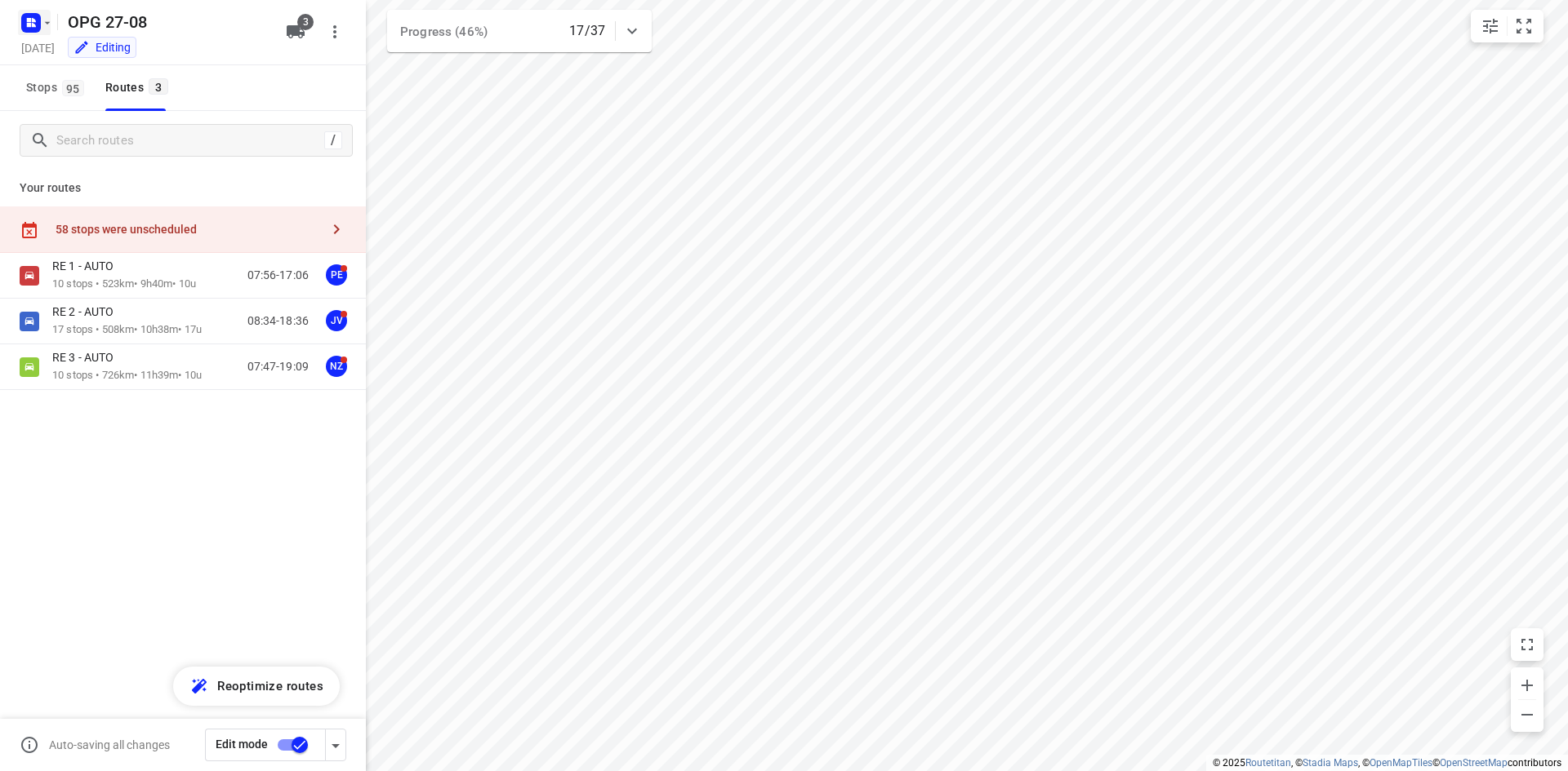
click at [33, 18] on icon "button" at bounding box center [34, 20] width 4 height 4
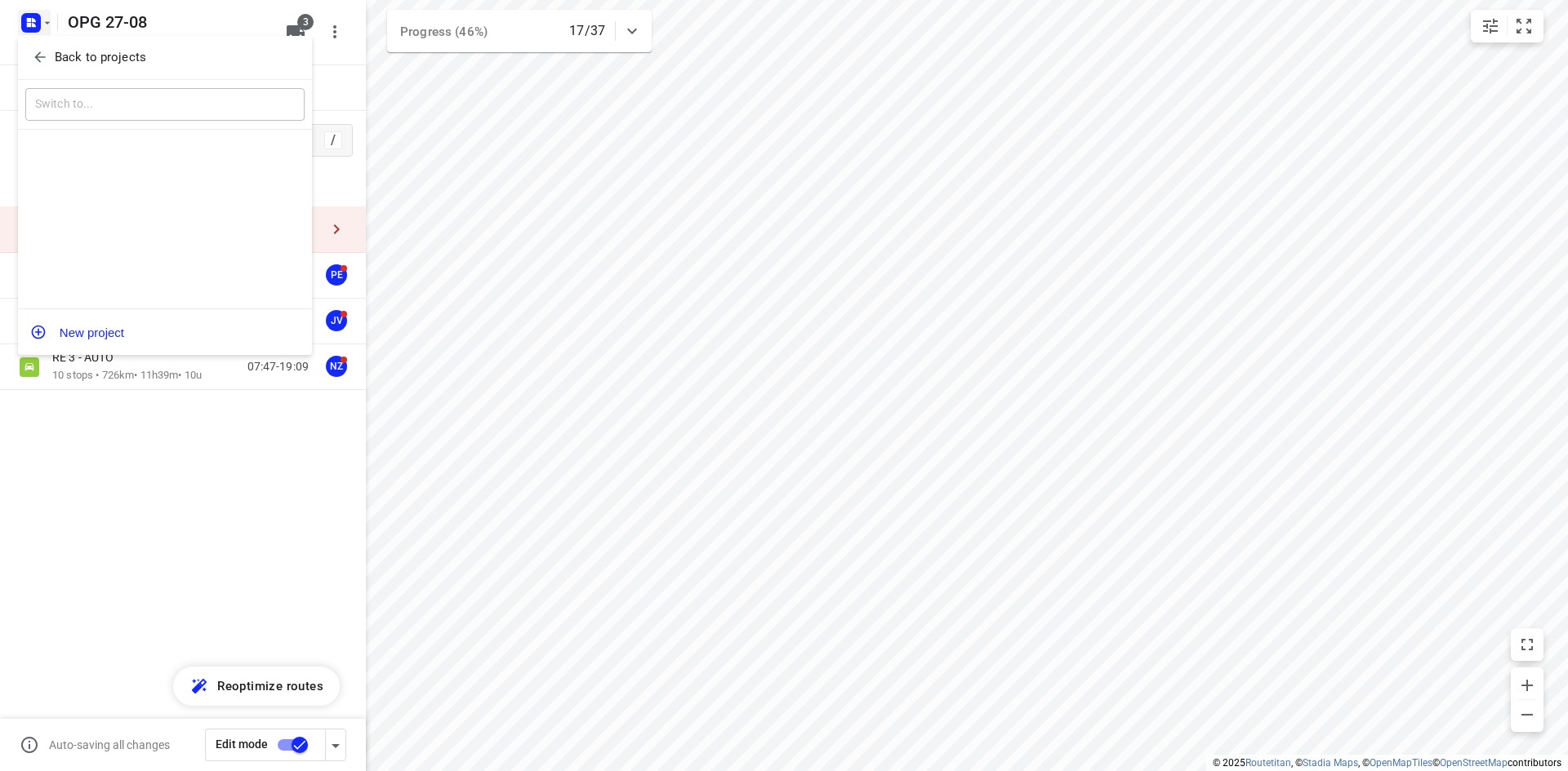
click at [56, 86] on div "​" at bounding box center [164, 105] width 294 height 51
click at [61, 70] on button "Back to projects" at bounding box center [164, 57] width 279 height 27
